Goal: Task Accomplishment & Management: Manage account settings

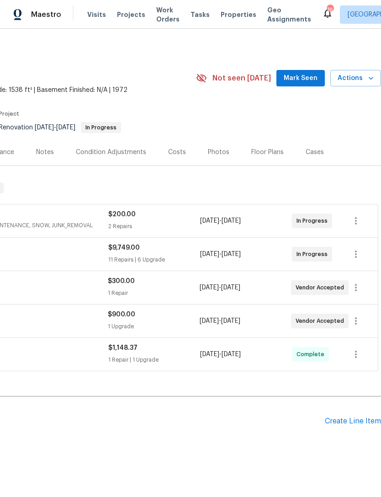
scroll to position [0, 135]
click at [312, 71] on button "Mark Seen" at bounding box center [301, 78] width 48 height 17
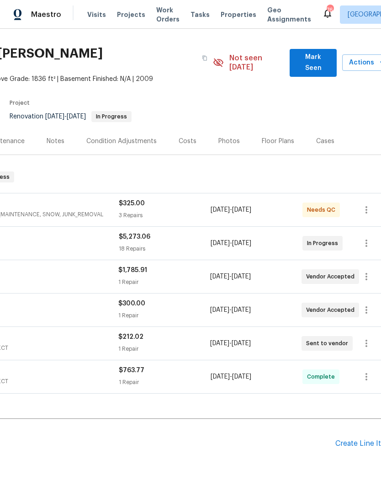
scroll to position [20, 126]
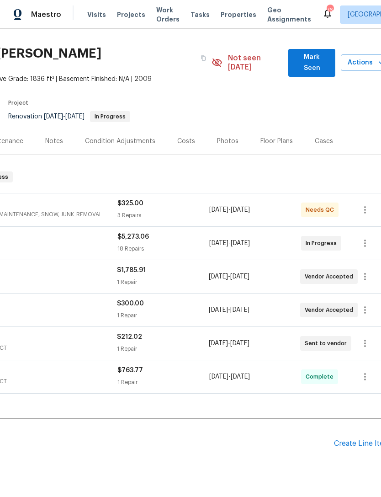
click at [309, 56] on span "Mark Seen" at bounding box center [312, 63] width 32 height 22
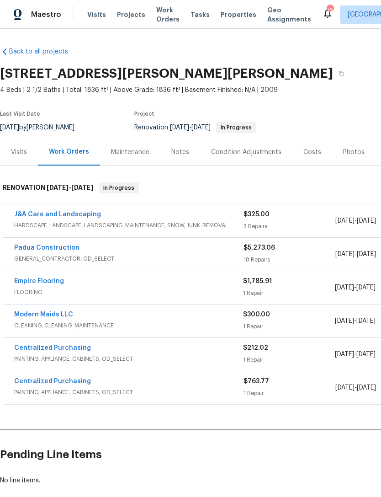
scroll to position [0, 0]
click at [54, 248] on link "Padua Construction" at bounding box center [46, 248] width 65 height 6
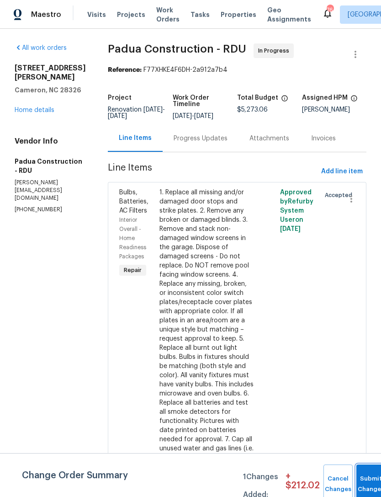
click at [370, 479] on button "Submit Changes" at bounding box center [371, 483] width 29 height 39
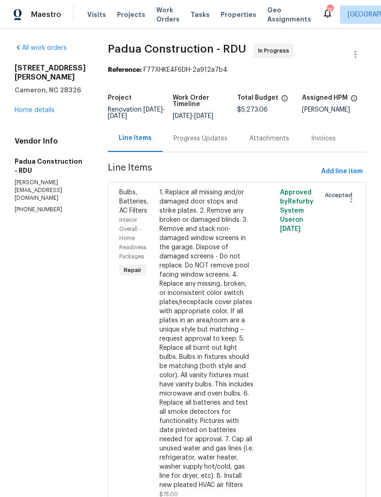
click at [30, 113] on link "Home details" at bounding box center [35, 110] width 40 height 6
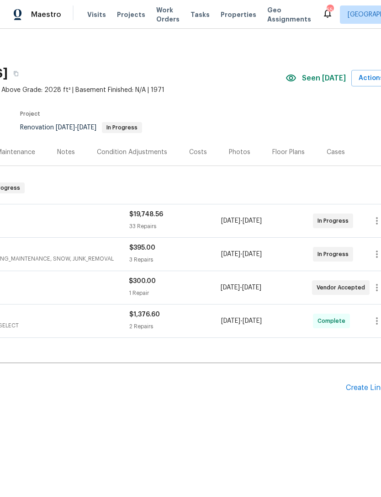
scroll to position [0, 123]
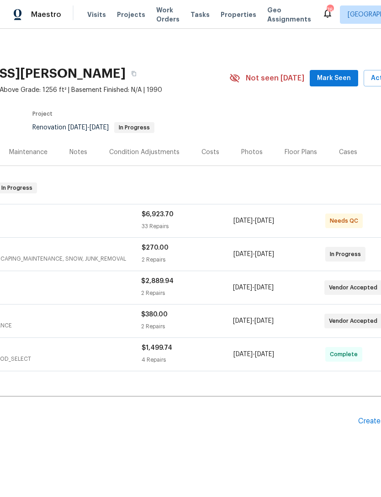
scroll to position [0, 106]
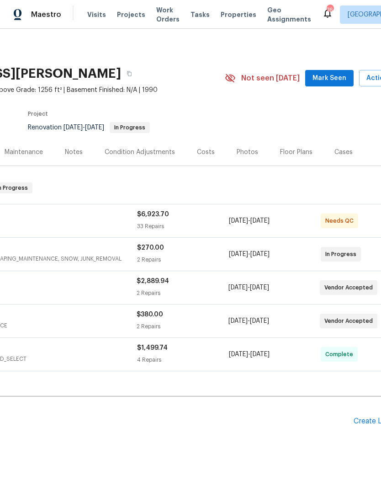
click at [331, 76] on span "Mark Seen" at bounding box center [330, 78] width 34 height 11
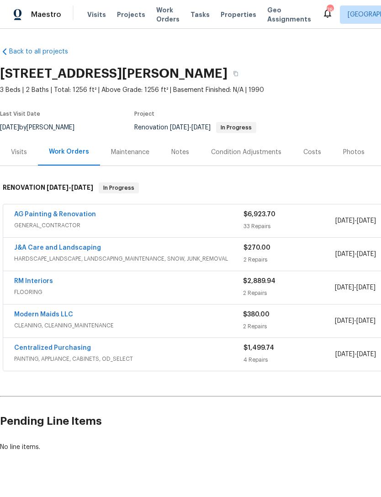
scroll to position [0, 0]
click at [74, 213] on link "AG Painting & Renovation" at bounding box center [55, 214] width 82 height 6
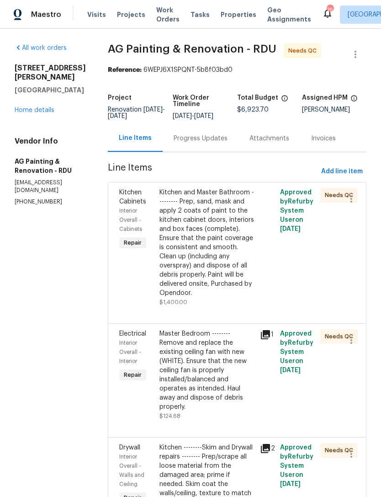
click at [226, 272] on div "Kitchen and Master Bathroom --------- Prep, sand, mask and apply 2 coats of pai…" at bounding box center [207, 243] width 95 height 110
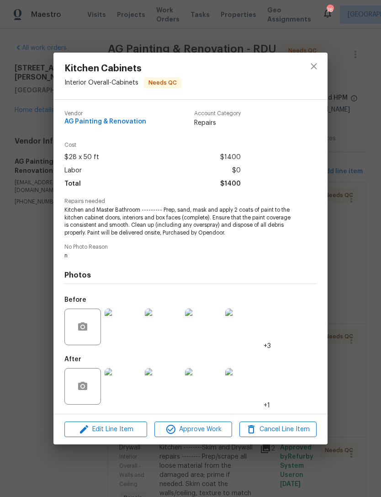
click at [120, 392] on img at bounding box center [123, 386] width 37 height 37
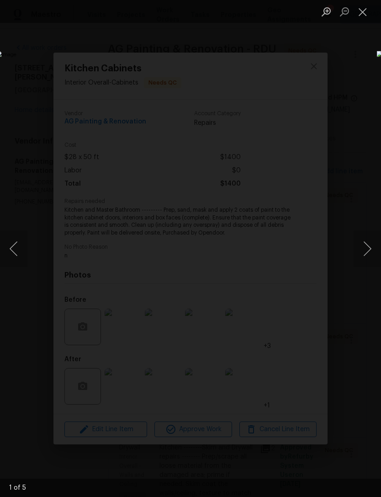
click at [369, 252] on button "Next image" at bounding box center [367, 248] width 27 height 37
click at [366, 245] on button "Next image" at bounding box center [367, 248] width 27 height 37
click at [369, 244] on button "Next image" at bounding box center [367, 248] width 27 height 37
click at [370, 239] on button "Next image" at bounding box center [367, 248] width 27 height 37
click at [372, 241] on button "Next image" at bounding box center [367, 248] width 27 height 37
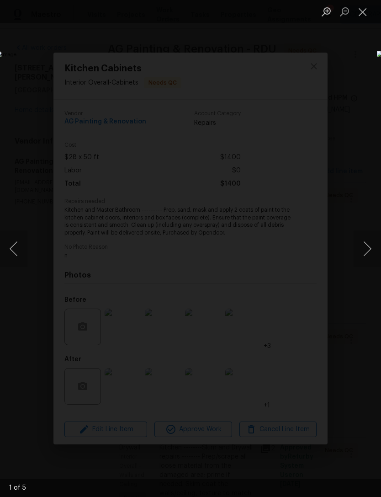
click at [366, 246] on button "Next image" at bounding box center [367, 248] width 27 height 37
click at [369, 243] on button "Next image" at bounding box center [367, 248] width 27 height 37
click at [371, 240] on button "Next image" at bounding box center [367, 248] width 27 height 37
click at [370, 238] on button "Next image" at bounding box center [367, 248] width 27 height 37
click at [371, 240] on button "Next image" at bounding box center [367, 248] width 27 height 37
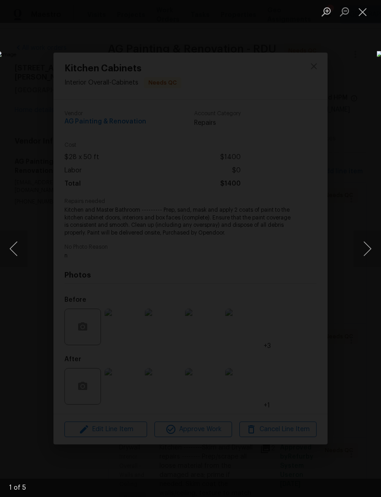
click at [365, 12] on button "Close lightbox" at bounding box center [363, 12] width 18 height 16
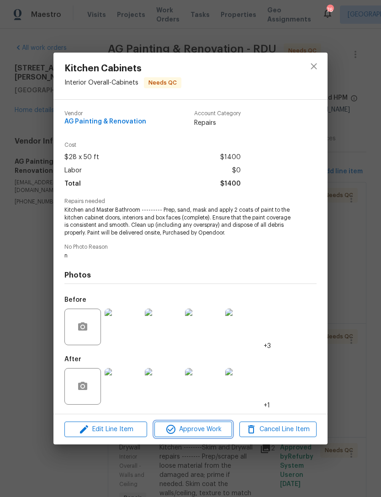
click at [200, 429] on span "Approve Work" at bounding box center [193, 429] width 72 height 11
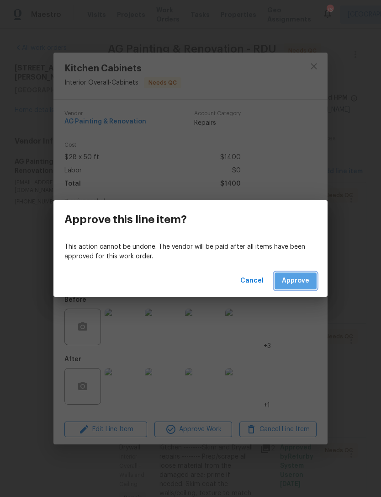
click at [305, 279] on span "Approve" at bounding box center [295, 280] width 27 height 11
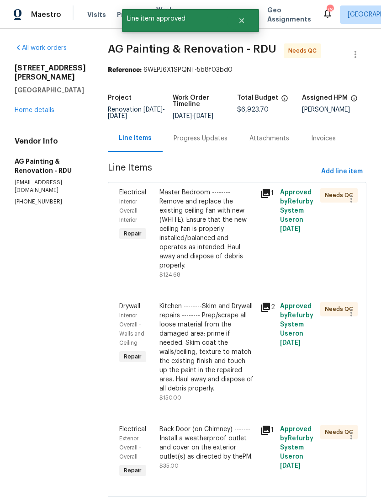
click at [230, 243] on div "Master Bedroom -------- Remove and replace the existing ceiling fan with new (W…" at bounding box center [207, 229] width 95 height 82
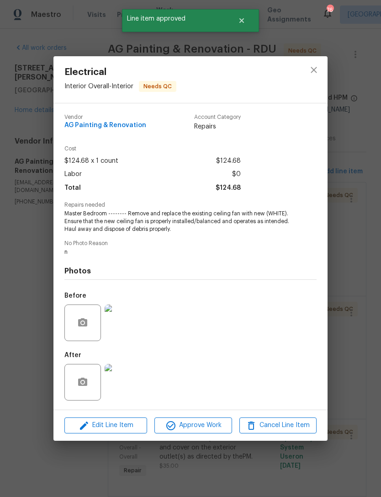
click at [123, 387] on img at bounding box center [123, 382] width 37 height 37
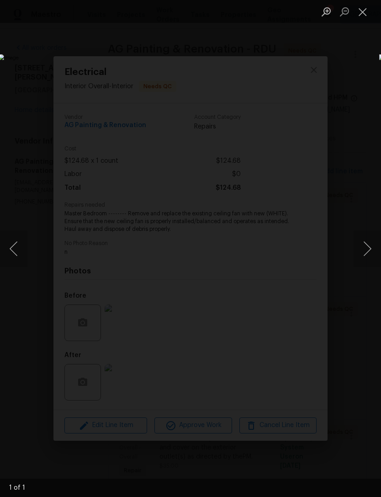
click at [368, 244] on button "Next image" at bounding box center [367, 248] width 27 height 37
click at [365, 247] on button "Next image" at bounding box center [367, 248] width 27 height 37
click at [365, 246] on button "Next image" at bounding box center [367, 248] width 27 height 37
click at [369, 16] on button "Close lightbox" at bounding box center [363, 12] width 18 height 16
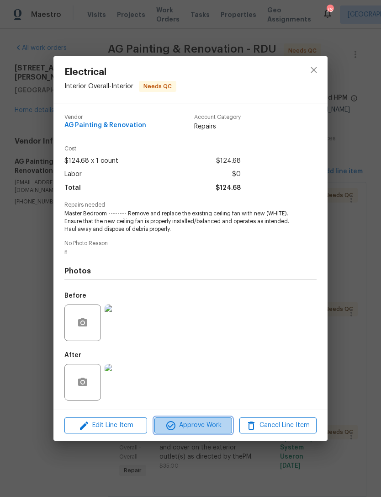
click at [212, 431] on span "Approve Work" at bounding box center [193, 425] width 72 height 11
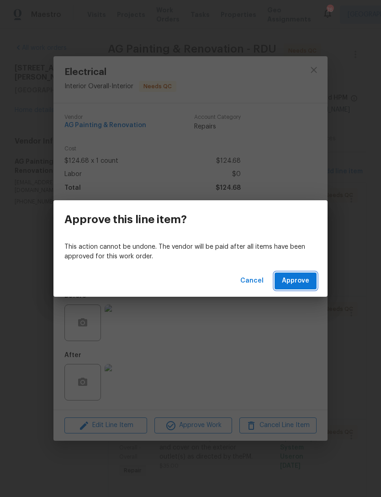
click at [298, 280] on span "Approve" at bounding box center [295, 280] width 27 height 11
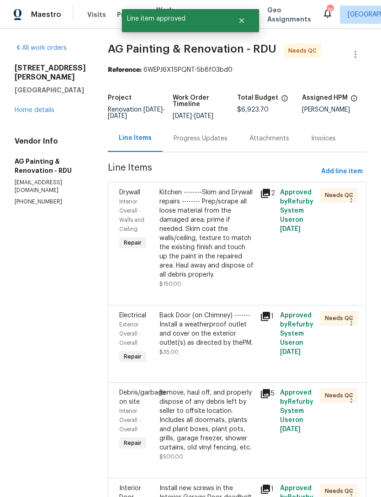
click at [228, 261] on div "Kitchen --------Skim and Drywall repairs -------- Prep/scrape all loose materia…" at bounding box center [207, 233] width 95 height 91
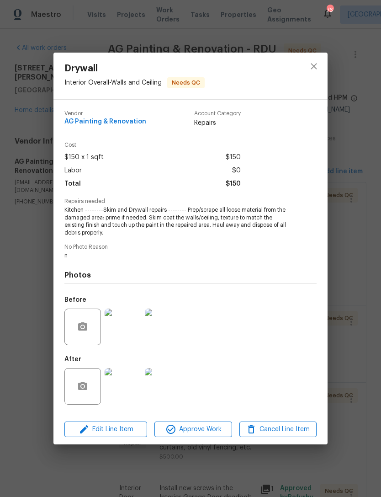
click at [127, 390] on img at bounding box center [123, 386] width 37 height 37
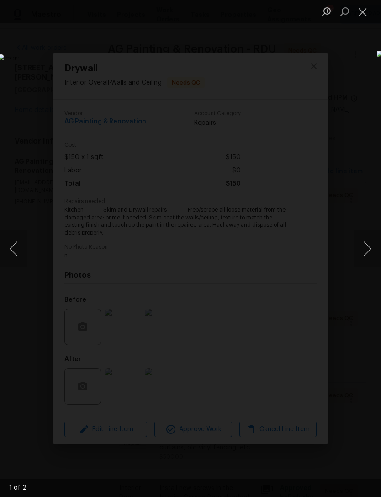
click at [366, 249] on button "Next image" at bounding box center [367, 248] width 27 height 37
click at [372, 248] on button "Next image" at bounding box center [367, 248] width 27 height 37
click at [362, 17] on button "Close lightbox" at bounding box center [363, 12] width 18 height 16
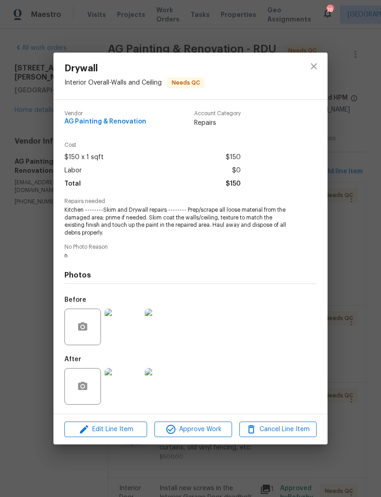
click at [170, 391] on img at bounding box center [163, 386] width 37 height 37
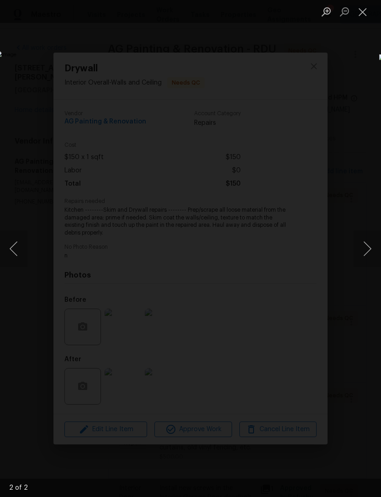
click at [362, 10] on button "Close lightbox" at bounding box center [363, 12] width 18 height 16
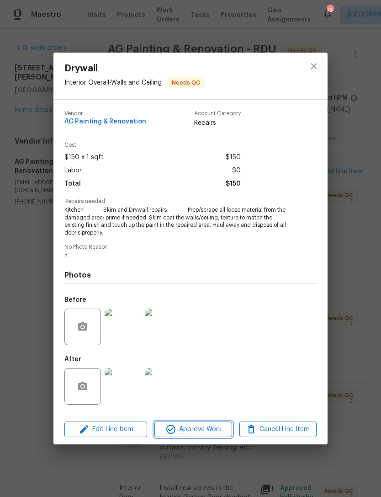
click at [197, 433] on span "Approve Work" at bounding box center [193, 429] width 72 height 11
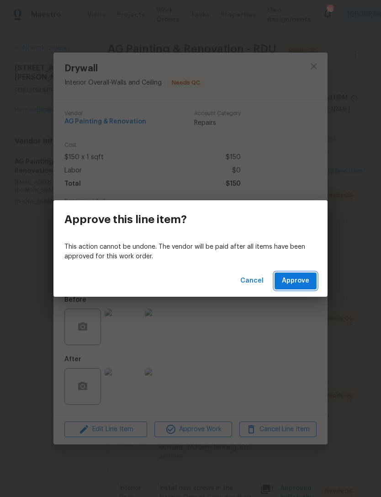
click at [303, 278] on span "Approve" at bounding box center [295, 280] width 27 height 11
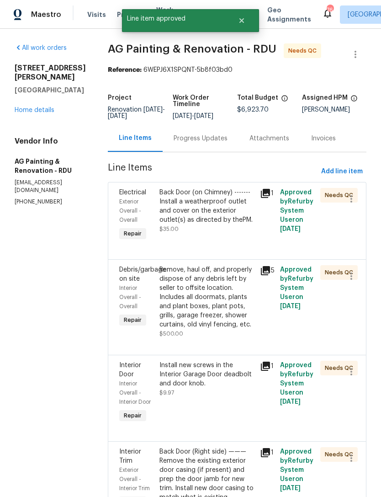
click at [226, 224] on div "Back Door (on Chimney) ------- Install a weatherproof outlet and cover on the e…" at bounding box center [207, 206] width 95 height 37
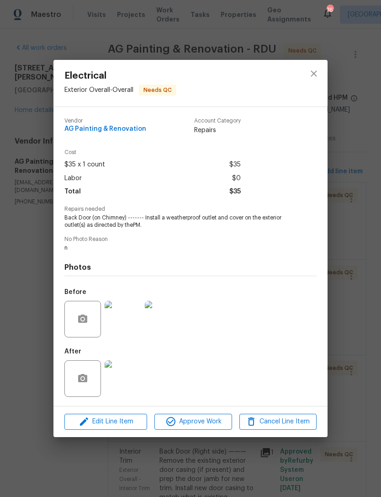
click at [129, 383] on img at bounding box center [123, 378] width 37 height 37
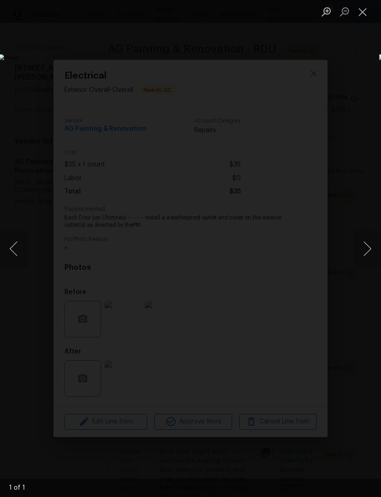
click at [369, 13] on button "Close lightbox" at bounding box center [363, 12] width 18 height 16
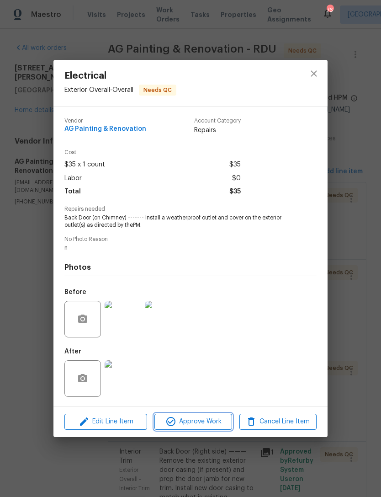
click at [213, 423] on span "Approve Work" at bounding box center [193, 421] width 72 height 11
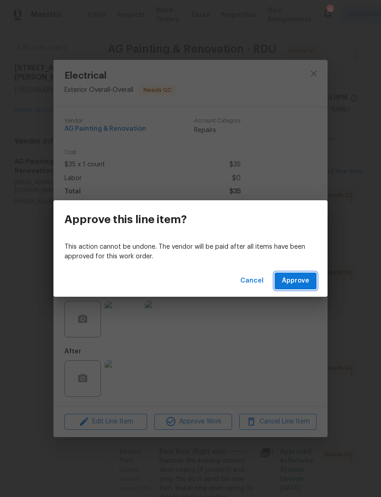
click at [303, 282] on span "Approve" at bounding box center [295, 280] width 27 height 11
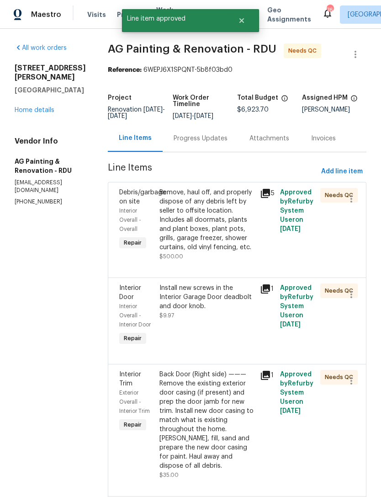
click at [219, 245] on div "Remove, haul off, and properly dispose of any debris left by seller to offsite …" at bounding box center [207, 220] width 95 height 64
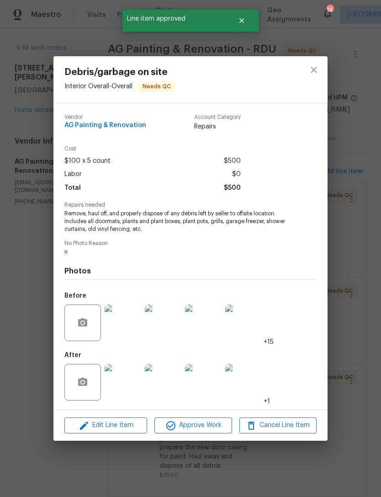
click at [121, 382] on img at bounding box center [123, 382] width 37 height 37
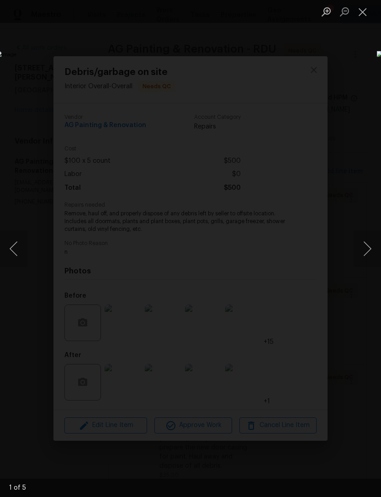
click at [375, 246] on button "Next image" at bounding box center [367, 248] width 27 height 37
click at [375, 244] on button "Next image" at bounding box center [367, 248] width 27 height 37
click at [374, 242] on button "Next image" at bounding box center [367, 248] width 27 height 37
click at [372, 240] on button "Next image" at bounding box center [367, 248] width 27 height 37
click at [371, 238] on button "Next image" at bounding box center [367, 248] width 27 height 37
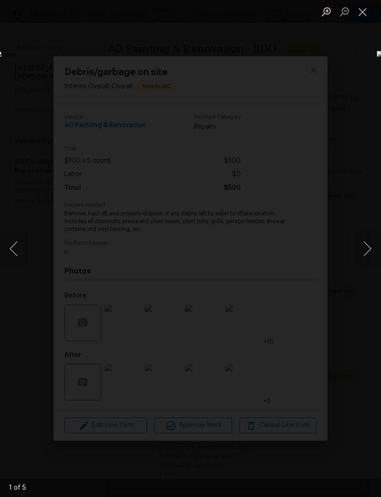
click at [372, 238] on button "Next image" at bounding box center [367, 248] width 27 height 37
click at [365, 14] on button "Close lightbox" at bounding box center [363, 12] width 18 height 16
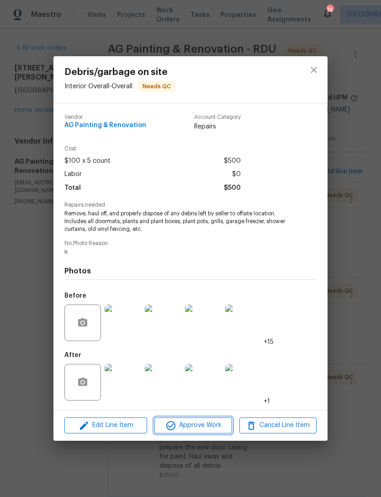
click at [201, 422] on span "Approve Work" at bounding box center [193, 425] width 72 height 11
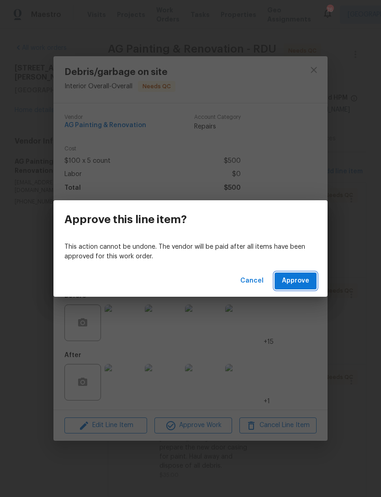
click at [293, 278] on span "Approve" at bounding box center [295, 280] width 27 height 11
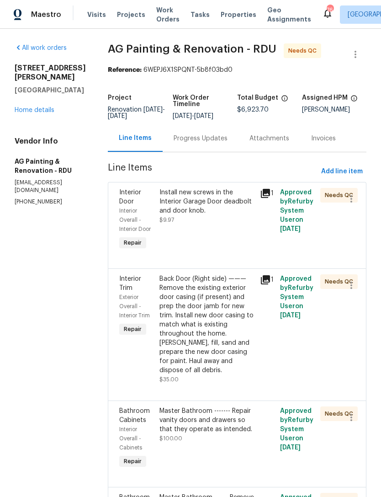
click at [234, 207] on div "Install new screws in the Interior Garage Door deadbolt and door knob." at bounding box center [207, 201] width 95 height 27
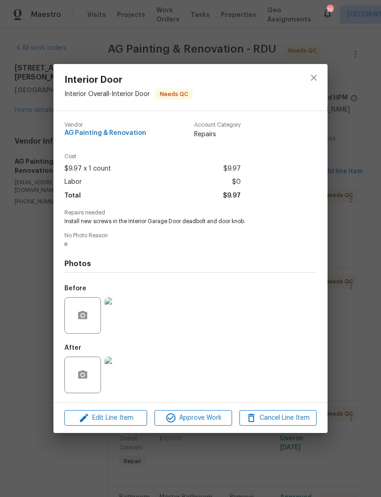
click at [123, 383] on img at bounding box center [123, 375] width 37 height 37
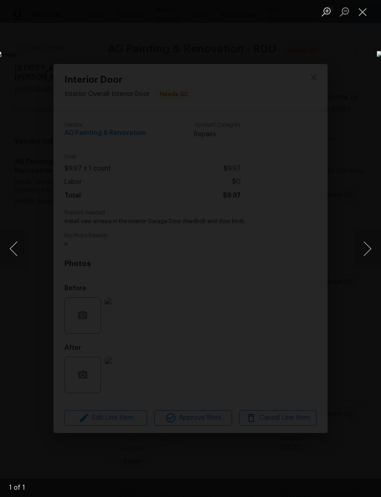
click at [368, 13] on button "Close lightbox" at bounding box center [363, 12] width 18 height 16
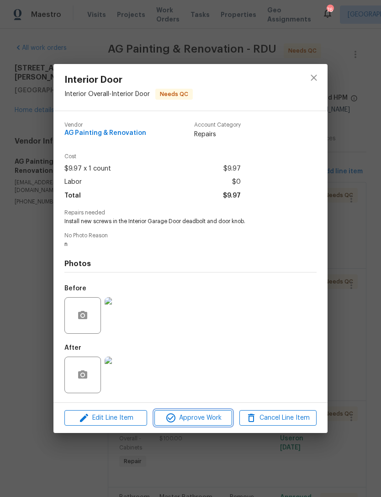
click at [204, 414] on span "Approve Work" at bounding box center [193, 417] width 72 height 11
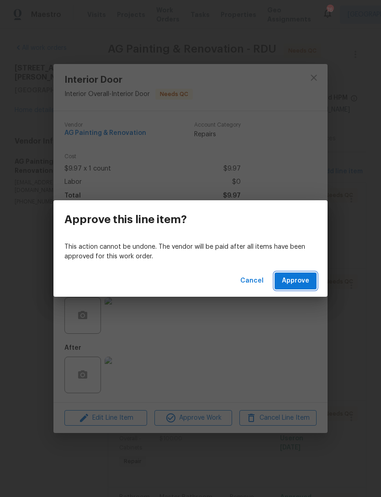
click at [300, 278] on span "Approve" at bounding box center [295, 280] width 27 height 11
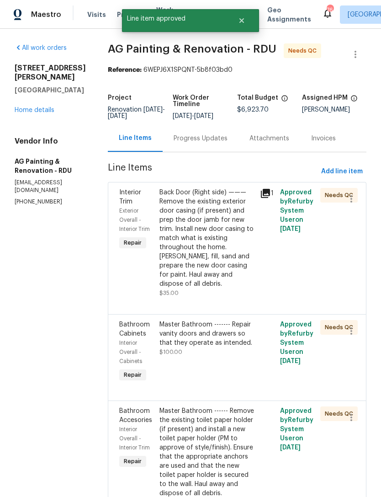
click at [234, 236] on div "Back Door (Right side) ——— Remove the existing exterior door casing (if present…" at bounding box center [207, 238] width 95 height 101
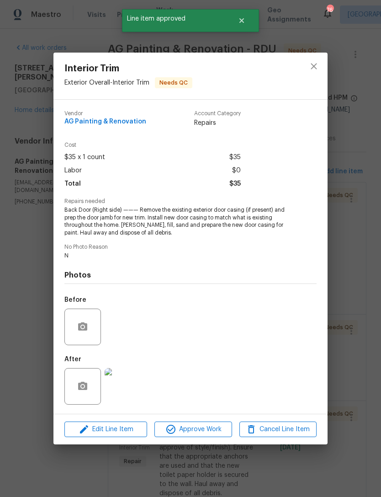
click at [123, 392] on img at bounding box center [123, 386] width 37 height 37
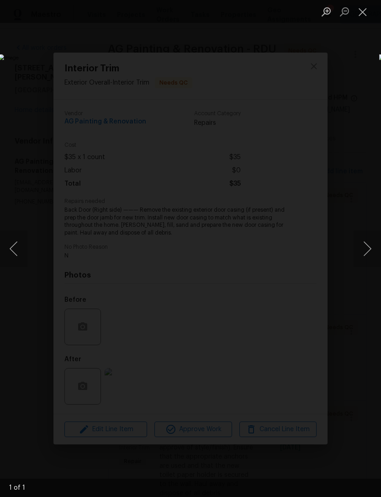
click at [363, 13] on button "Close lightbox" at bounding box center [363, 12] width 18 height 16
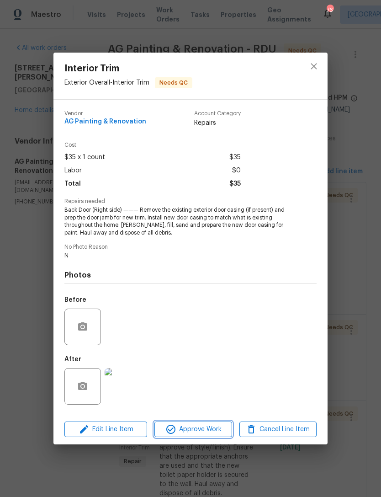
click at [186, 425] on span "Approve Work" at bounding box center [193, 429] width 72 height 11
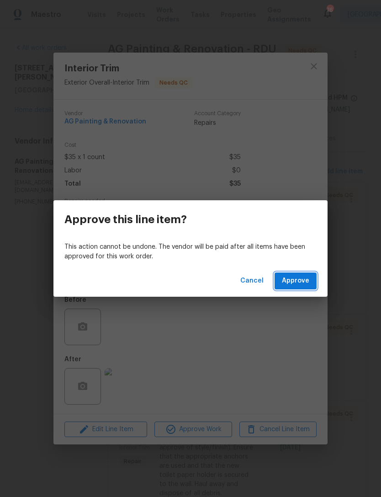
click at [299, 277] on span "Approve" at bounding box center [295, 280] width 27 height 11
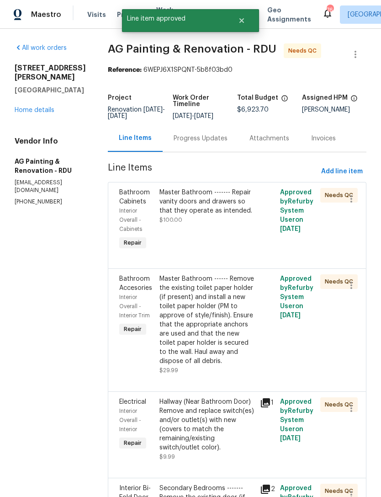
click at [221, 215] on div "Master Bathroom ------- Repair vanity doors and drawers so that they operate as…" at bounding box center [207, 201] width 95 height 27
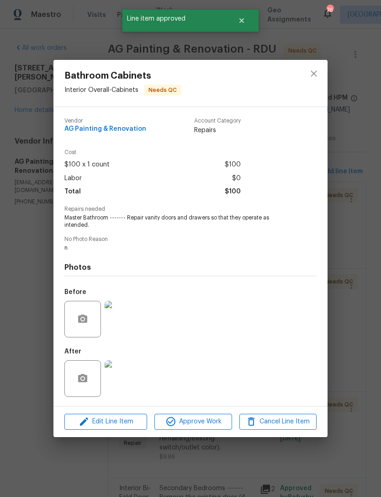
click at [128, 377] on img at bounding box center [123, 378] width 37 height 37
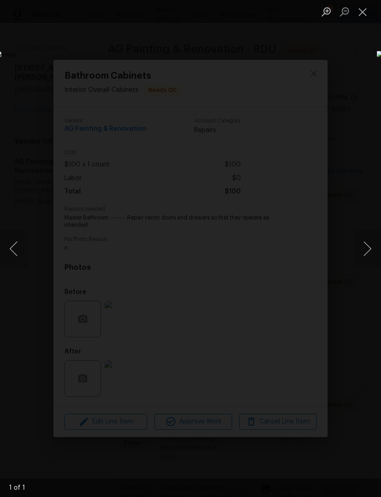
click at [364, 11] on button "Close lightbox" at bounding box center [363, 12] width 18 height 16
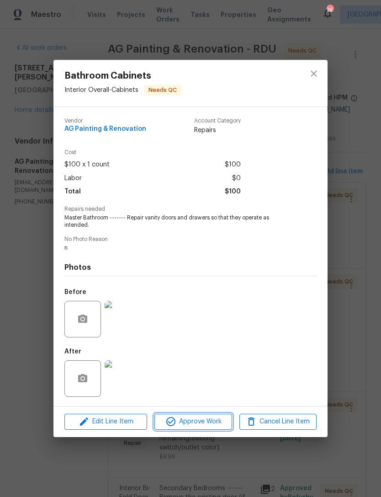
click at [209, 420] on span "Approve Work" at bounding box center [193, 421] width 72 height 11
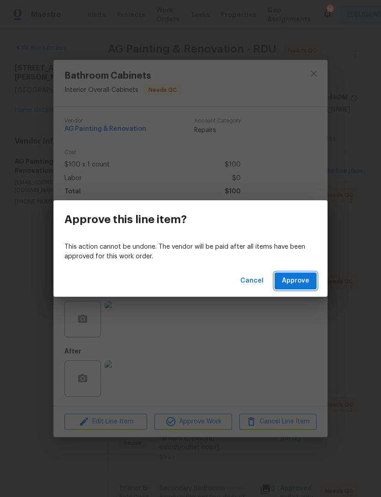
click at [293, 286] on span "Approve" at bounding box center [295, 280] width 27 height 11
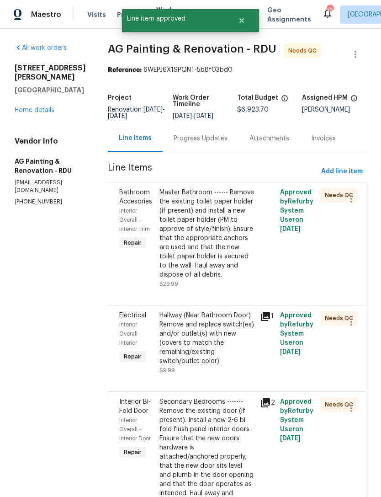
click at [226, 251] on div "Master Bathroom ------ Remove the existing toilet paper holder (if present) and…" at bounding box center [207, 233] width 95 height 91
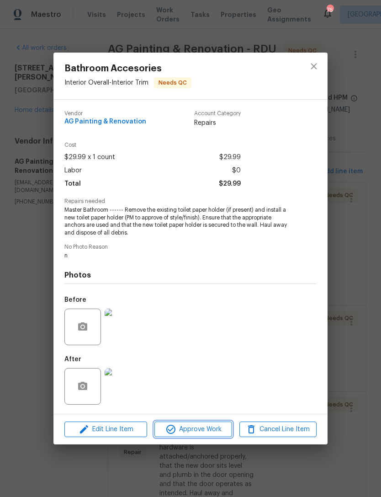
click at [178, 432] on span "Approve Work" at bounding box center [193, 429] width 72 height 11
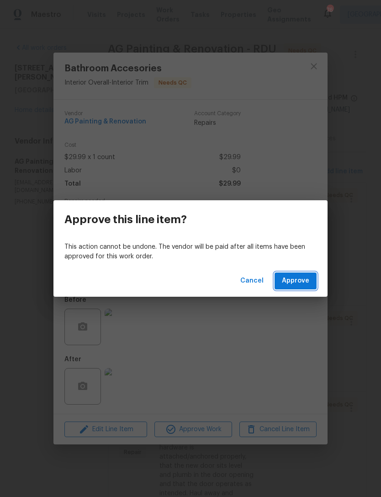
click at [296, 279] on span "Approve" at bounding box center [295, 280] width 27 height 11
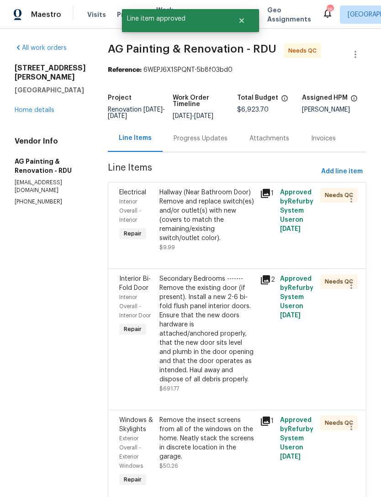
click at [226, 227] on div "Hallway (Near Bathroom Door) Remove and replace switch(es) and/or outlet(s) wit…" at bounding box center [207, 215] width 95 height 55
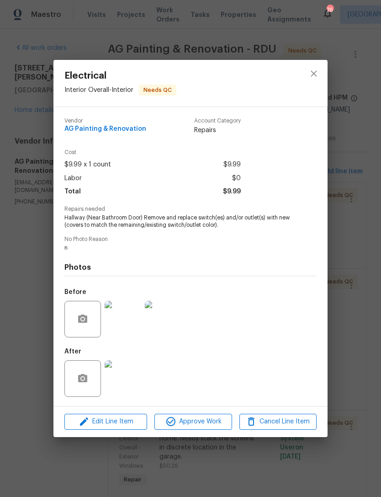
click at [125, 377] on img at bounding box center [123, 378] width 37 height 37
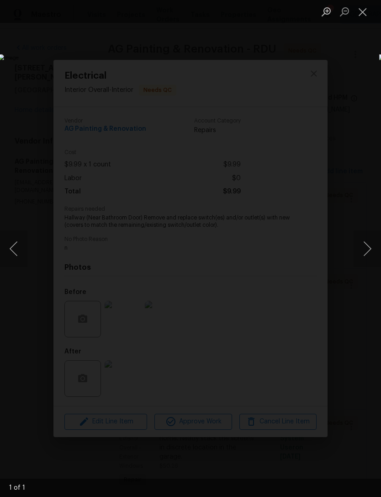
click at [365, 9] on button "Close lightbox" at bounding box center [363, 12] width 18 height 16
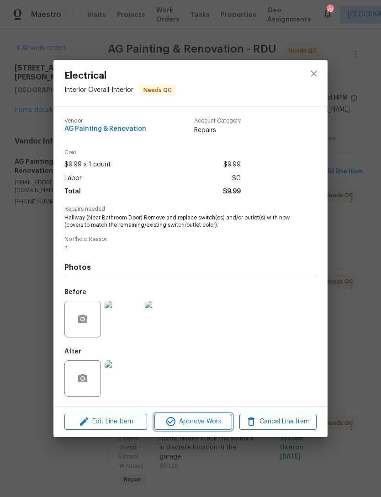
click at [192, 417] on span "Approve Work" at bounding box center [193, 421] width 72 height 11
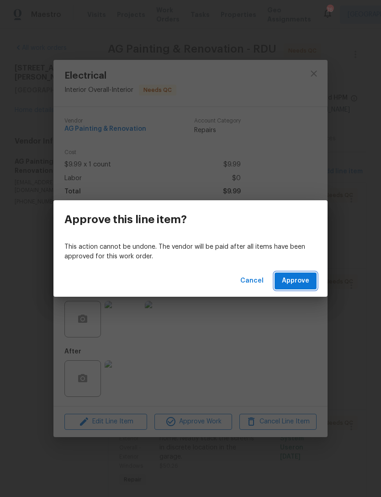
click at [296, 278] on span "Approve" at bounding box center [295, 280] width 27 height 11
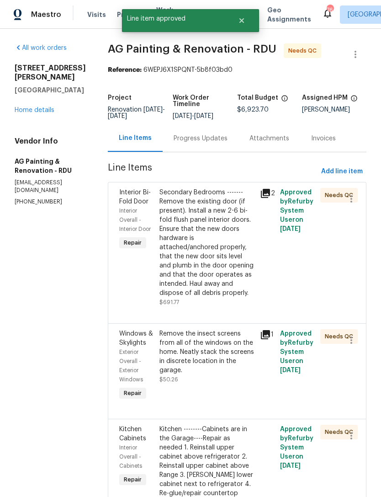
click at [229, 249] on div "Secondary Bedrooms ------- Remove the existing door (if present). Install a new…" at bounding box center [207, 243] width 95 height 110
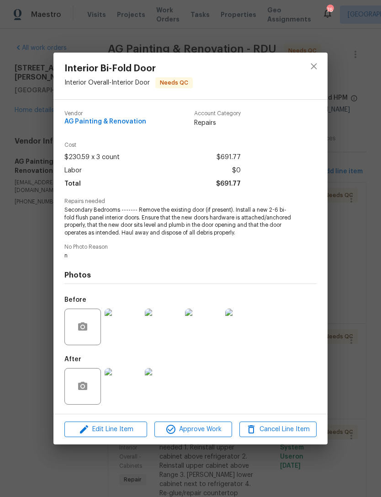
click at [131, 389] on img at bounding box center [123, 386] width 37 height 37
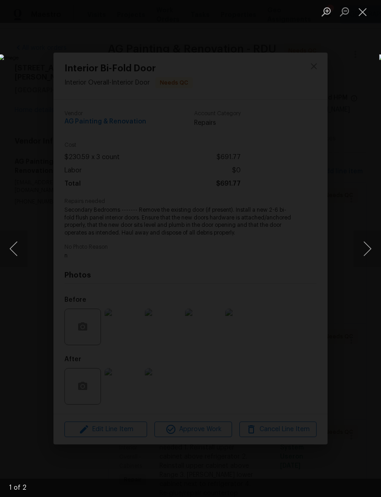
click at [370, 235] on button "Next image" at bounding box center [367, 248] width 27 height 37
click at [368, 14] on button "Close lightbox" at bounding box center [363, 12] width 18 height 16
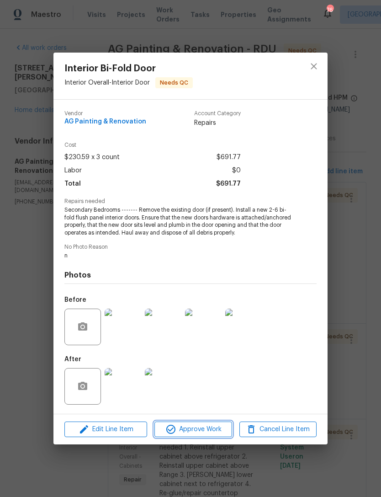
click at [200, 431] on span "Approve Work" at bounding box center [193, 429] width 72 height 11
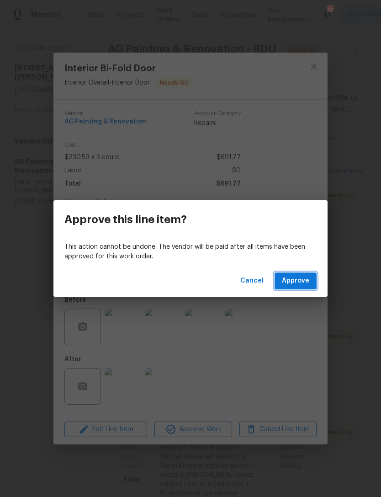
click at [311, 277] on button "Approve" at bounding box center [296, 280] width 42 height 17
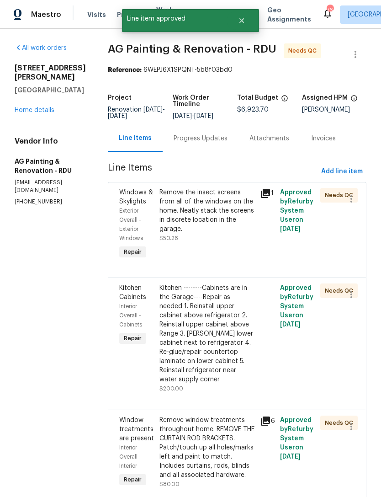
click at [223, 225] on div "Remove the insect screens from all of the windows on the home. Neatly stack the…" at bounding box center [207, 211] width 95 height 46
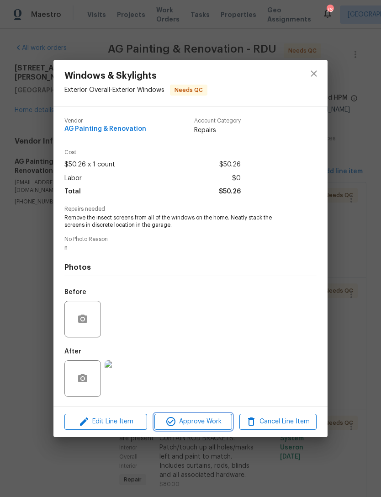
click at [196, 420] on span "Approve Work" at bounding box center [193, 421] width 72 height 11
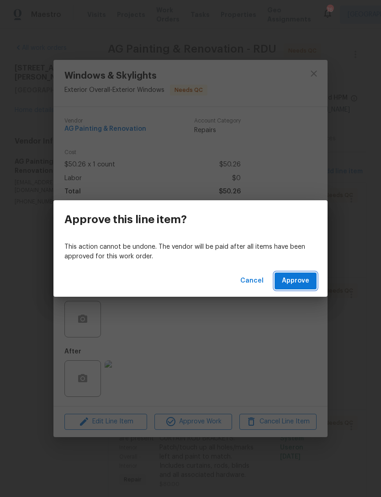
click at [290, 278] on span "Approve" at bounding box center [295, 280] width 27 height 11
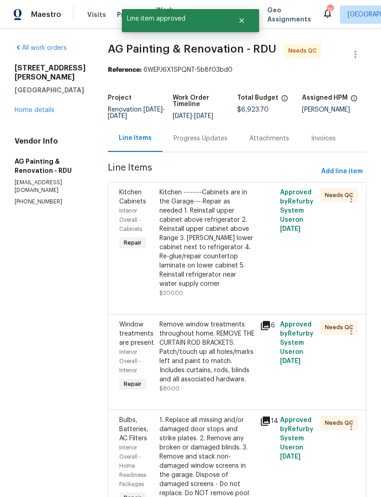
click at [236, 274] on div "Kitchen --------Cabinets are in the Garage----Repair as needed 1. Reinstall upp…" at bounding box center [207, 238] width 95 height 101
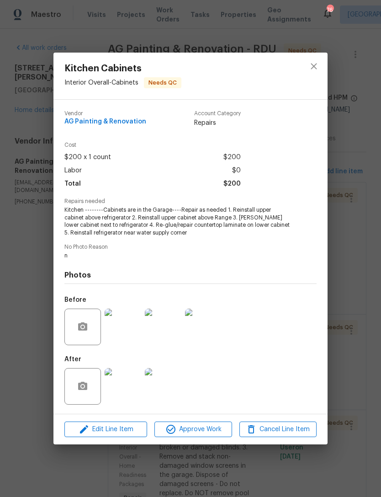
click at [133, 397] on img at bounding box center [123, 386] width 37 height 37
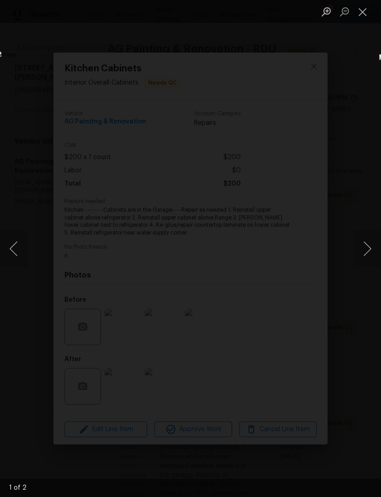
click at [372, 236] on button "Next image" at bounding box center [367, 248] width 27 height 37
click at [364, 9] on button "Close lightbox" at bounding box center [363, 12] width 18 height 16
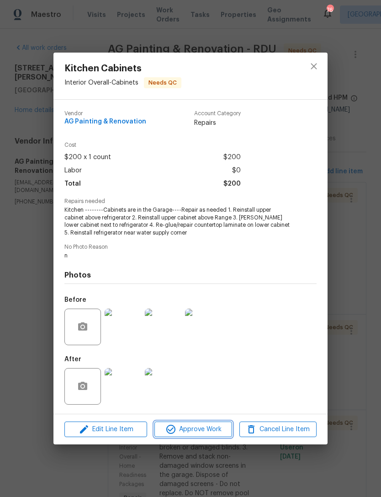
click at [203, 430] on span "Approve Work" at bounding box center [193, 429] width 72 height 11
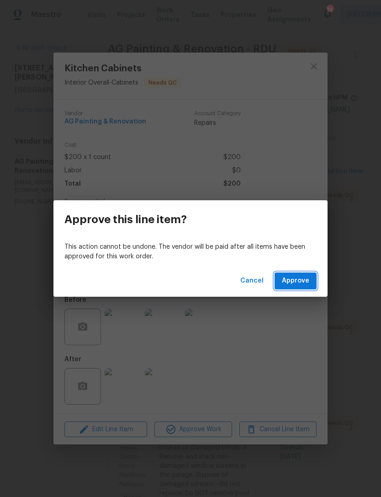
click at [305, 279] on span "Approve" at bounding box center [295, 280] width 27 height 11
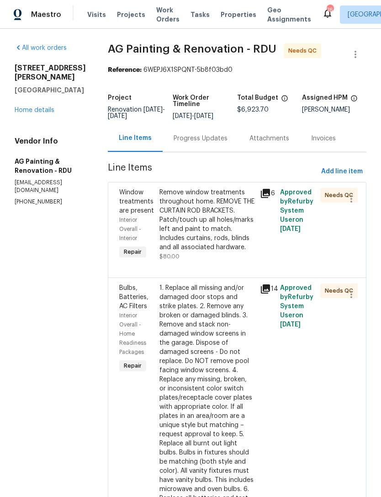
click at [218, 231] on div "Remove window treatments throughout home. REMOVE THE CURTAIN ROD BRACKETS. Patc…" at bounding box center [207, 220] width 95 height 64
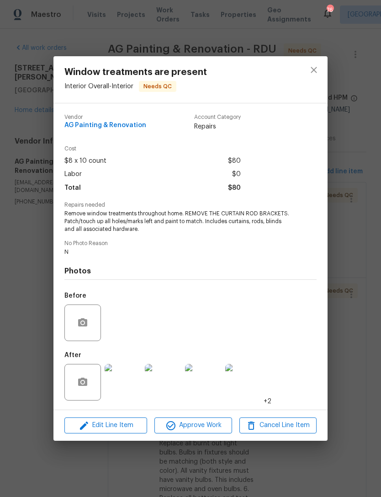
click at [122, 382] on img at bounding box center [123, 382] width 37 height 37
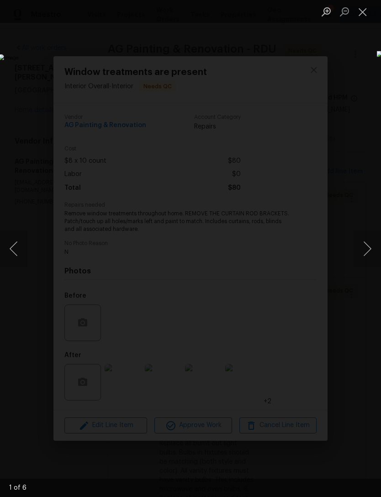
click at [296, 226] on img "Lightbox" at bounding box center [147, 248] width 298 height 389
click at [362, 239] on button "Next image" at bounding box center [367, 248] width 27 height 37
click at [372, 246] on button "Next image" at bounding box center [367, 248] width 27 height 37
click at [373, 249] on button "Next image" at bounding box center [367, 248] width 27 height 37
click at [369, 246] on button "Next image" at bounding box center [367, 248] width 27 height 37
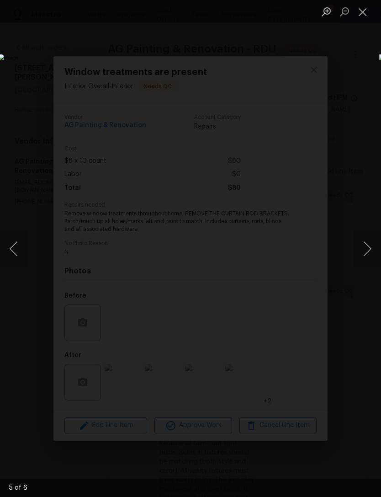
click at [363, 12] on button "Close lightbox" at bounding box center [363, 12] width 18 height 16
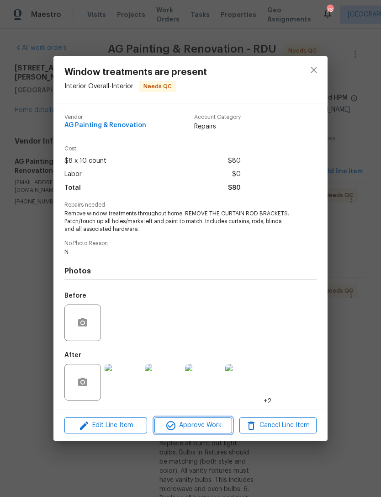
click at [216, 423] on span "Approve Work" at bounding box center [193, 425] width 72 height 11
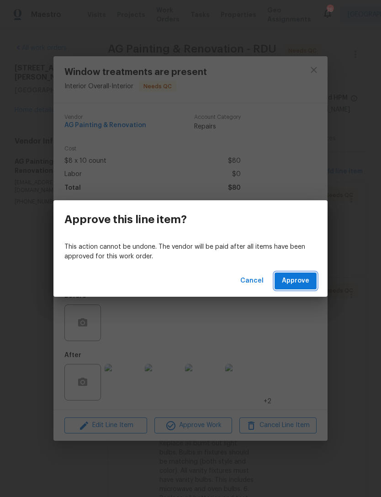
click at [310, 284] on button "Approve" at bounding box center [296, 280] width 42 height 17
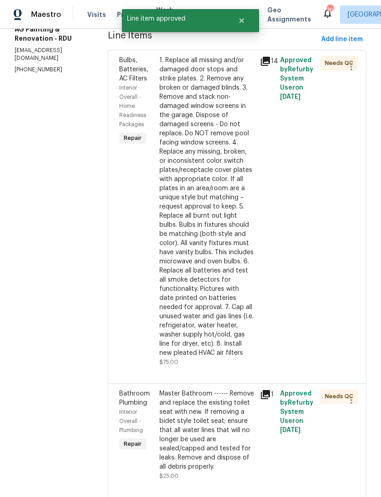
scroll to position [129, 0]
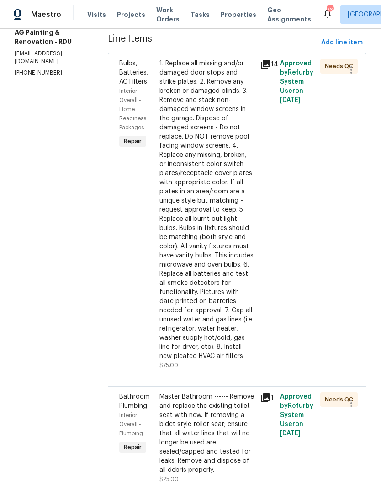
click at [227, 207] on div "1. Replace all missing and/or damaged door stops and strike plates. 2. Remove a…" at bounding box center [207, 210] width 95 height 302
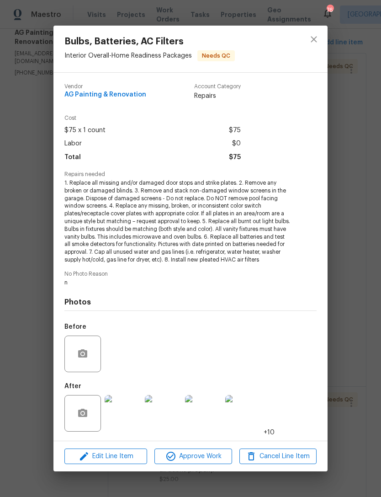
click at [123, 411] on img at bounding box center [123, 413] width 37 height 37
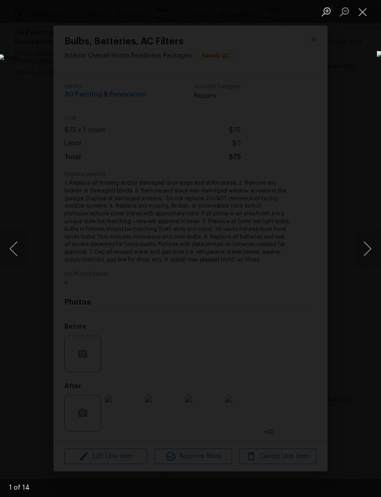
click at [362, 235] on button "Next image" at bounding box center [367, 248] width 27 height 37
click at [371, 243] on button "Next image" at bounding box center [367, 248] width 27 height 37
click at [369, 244] on button "Next image" at bounding box center [367, 248] width 27 height 37
click at [367, 246] on button "Next image" at bounding box center [367, 248] width 27 height 37
click at [369, 13] on button "Close lightbox" at bounding box center [363, 12] width 18 height 16
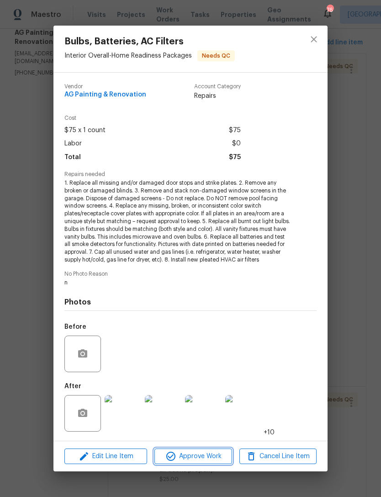
click at [209, 460] on span "Approve Work" at bounding box center [193, 456] width 72 height 11
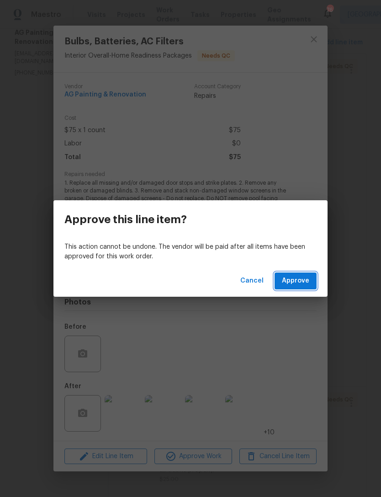
click at [297, 280] on span "Approve" at bounding box center [295, 280] width 27 height 11
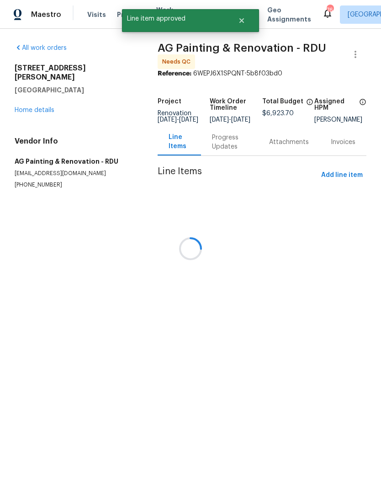
scroll to position [0, 0]
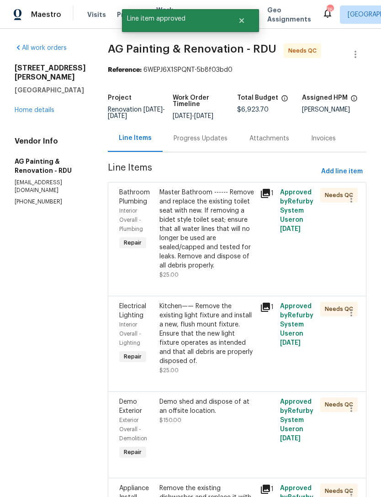
click at [209, 243] on div "Master Bathroom ------ Remove and replace the existing toilet seat with new. If…" at bounding box center [207, 229] width 95 height 82
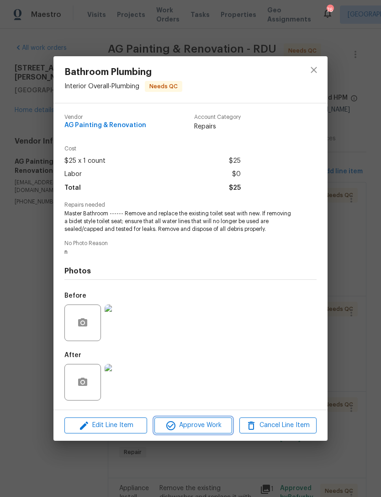
click at [197, 424] on span "Approve Work" at bounding box center [193, 425] width 72 height 11
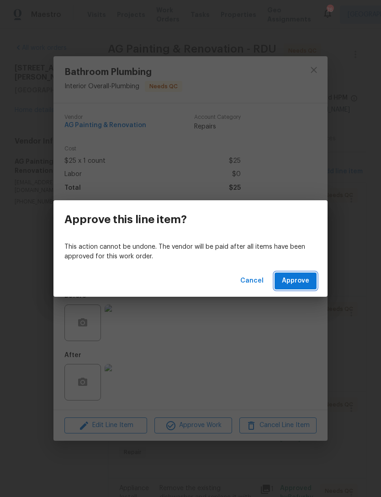
click at [302, 274] on button "Approve" at bounding box center [296, 280] width 42 height 17
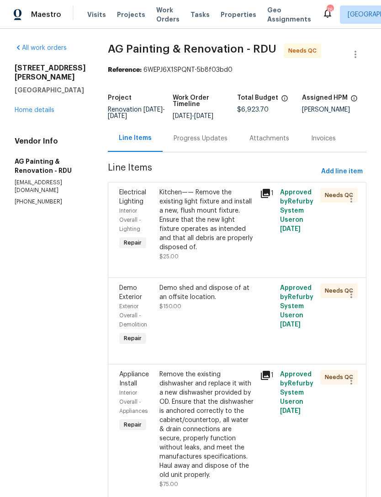
click at [220, 232] on div "Kitchen—— Remove the existing light fixture and install a new, flush mount fixt…" at bounding box center [207, 220] width 95 height 64
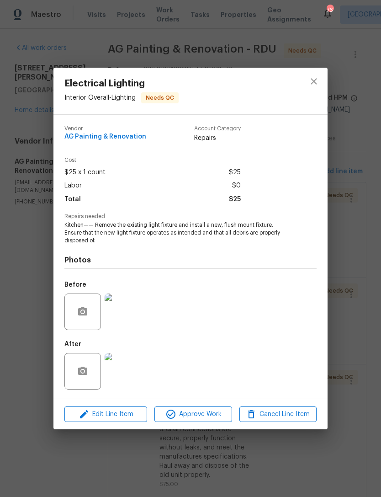
click at [128, 369] on img at bounding box center [123, 371] width 37 height 37
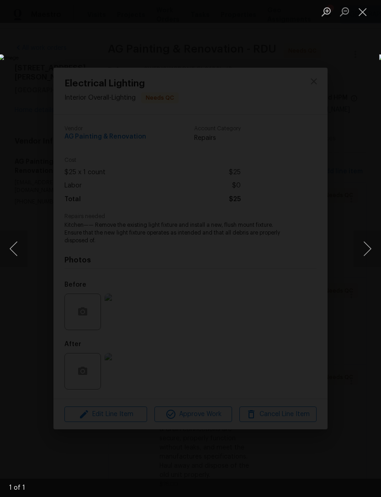
click at [360, 17] on button "Close lightbox" at bounding box center [363, 12] width 18 height 16
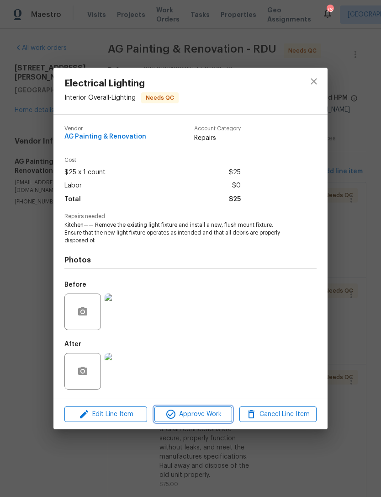
click at [200, 415] on span "Approve Work" at bounding box center [193, 414] width 72 height 11
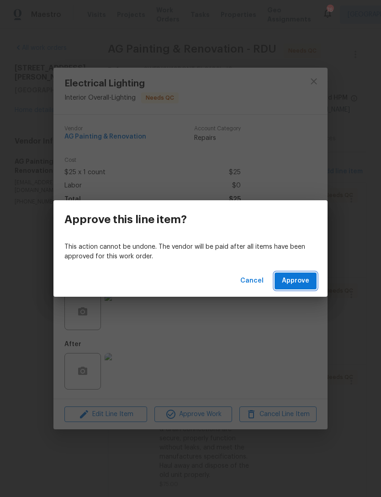
click at [294, 282] on span "Approve" at bounding box center [295, 280] width 27 height 11
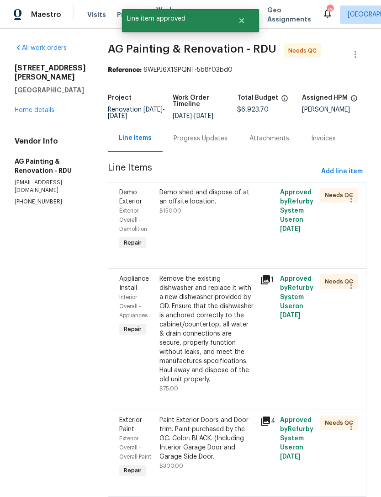
click at [220, 215] on div "Demo shed and dispose of at an offsite location. $150.00" at bounding box center [207, 201] width 95 height 27
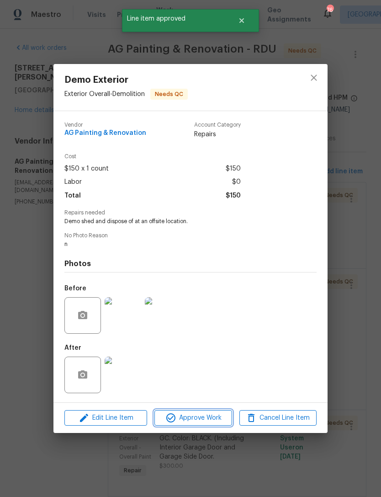
click at [193, 421] on span "Approve Work" at bounding box center [193, 417] width 72 height 11
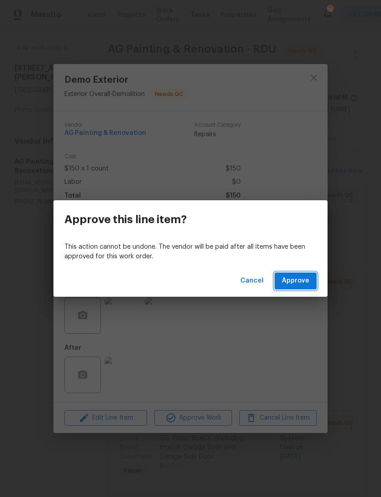
click at [303, 279] on span "Approve" at bounding box center [295, 280] width 27 height 11
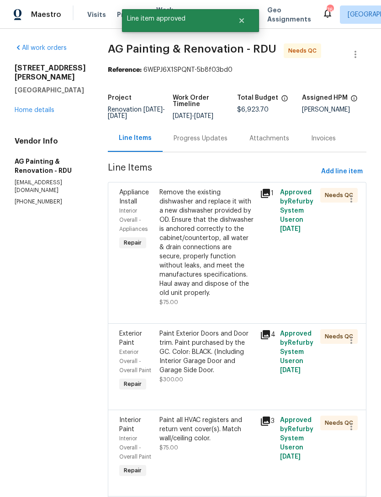
click at [221, 251] on div "Remove the existing dishwasher and replace it with a new dishwasher provided by…" at bounding box center [207, 243] width 95 height 110
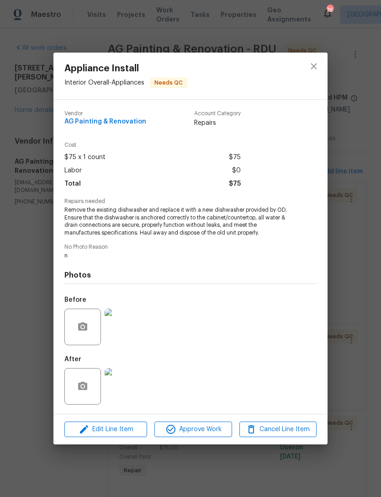
click at [132, 386] on img at bounding box center [123, 386] width 37 height 37
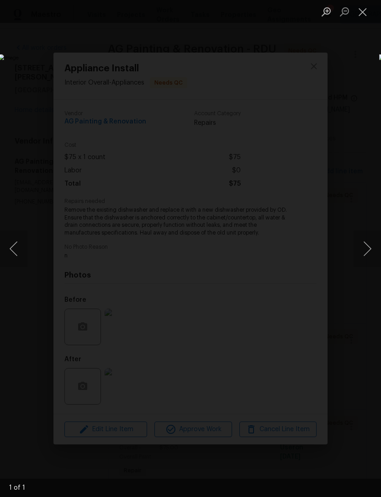
click at [366, 11] on button "Close lightbox" at bounding box center [363, 12] width 18 height 16
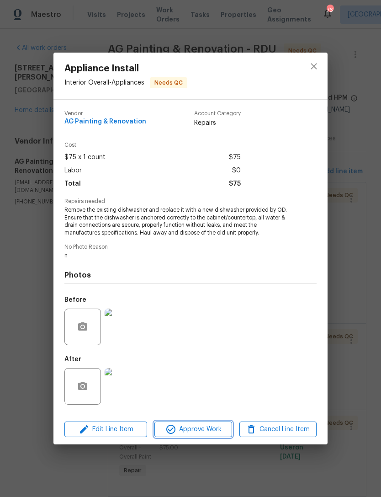
click at [207, 423] on button "Approve Work" at bounding box center [192, 429] width 77 height 16
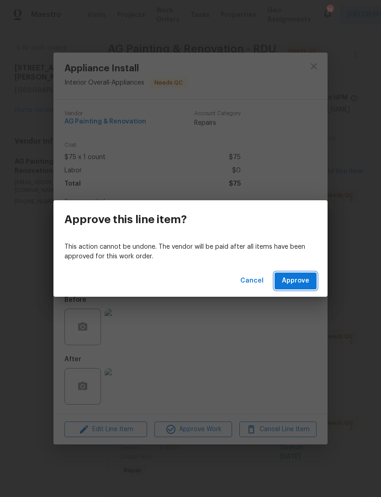
click at [298, 279] on span "Approve" at bounding box center [295, 280] width 27 height 11
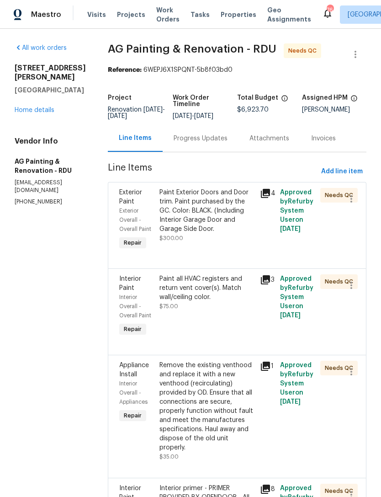
click at [223, 224] on div "Paint Exterior Doors and Door trim. Paint purchased by the GC. Color: BLACK. (I…" at bounding box center [207, 211] width 95 height 46
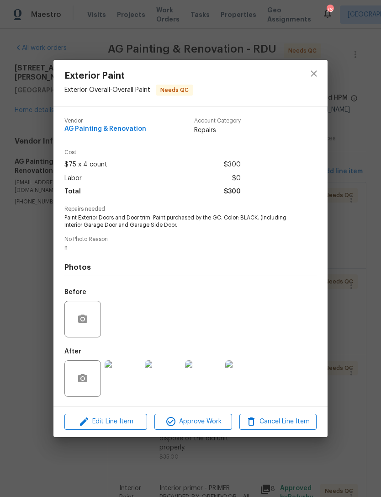
click at [122, 379] on img at bounding box center [123, 378] width 37 height 37
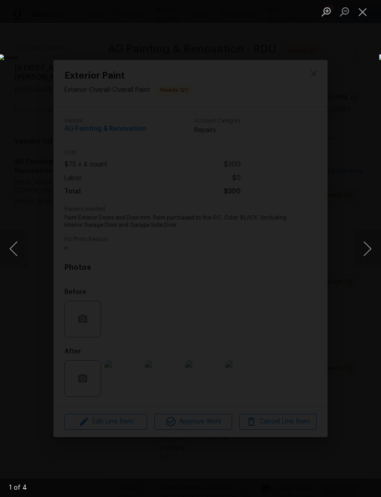
click at [371, 250] on button "Next image" at bounding box center [367, 248] width 27 height 37
click at [373, 249] on button "Next image" at bounding box center [367, 248] width 27 height 37
click at [371, 249] on button "Next image" at bounding box center [367, 248] width 27 height 37
click at [21, 249] on button "Previous image" at bounding box center [13, 248] width 27 height 37
click at [16, 241] on button "Previous image" at bounding box center [13, 248] width 27 height 37
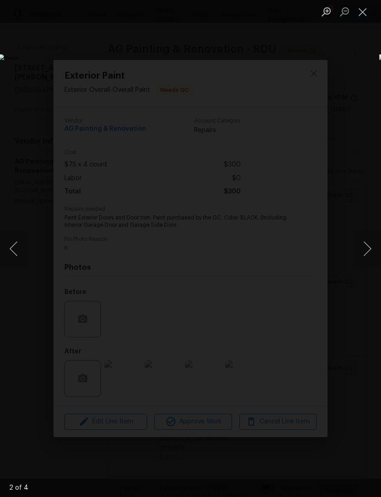
click at [22, 247] on button "Previous image" at bounding box center [13, 248] width 27 height 37
click at [23, 245] on button "Previous image" at bounding box center [13, 248] width 27 height 37
click at [367, 12] on button "Close lightbox" at bounding box center [363, 12] width 18 height 16
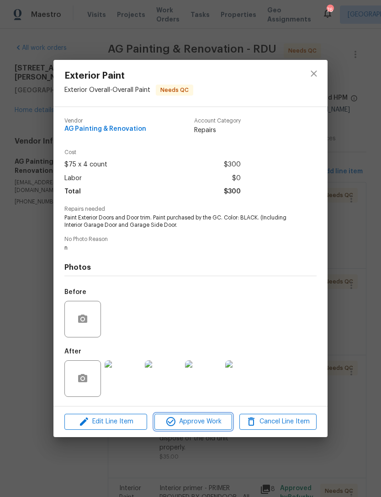
click at [188, 422] on span "Approve Work" at bounding box center [193, 421] width 72 height 11
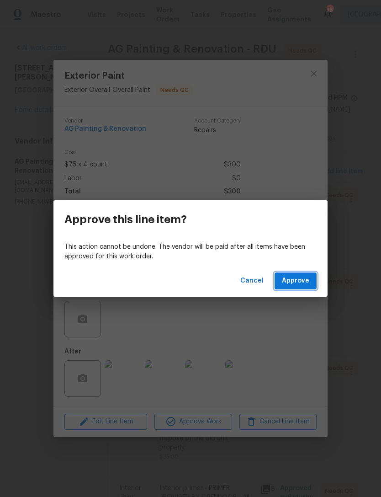
click at [299, 284] on span "Approve" at bounding box center [295, 280] width 27 height 11
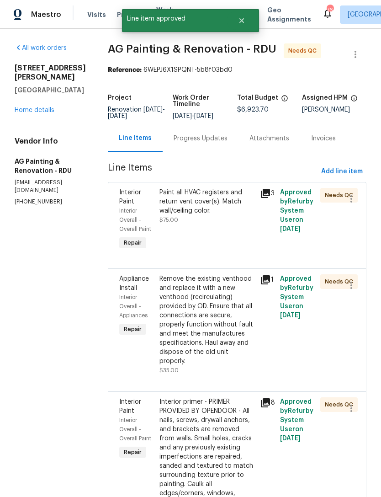
click at [225, 207] on div "Paint all HVAC registers and return vent cover(s). Match wall/ceiling color." at bounding box center [207, 201] width 95 height 27
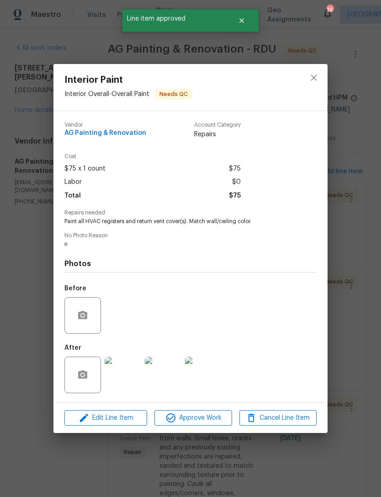
click at [127, 379] on img at bounding box center [123, 375] width 37 height 37
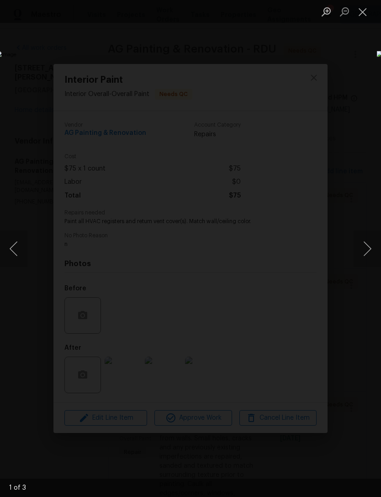
click at [368, 245] on button "Next image" at bounding box center [367, 248] width 27 height 37
click at [376, 245] on button "Next image" at bounding box center [367, 248] width 27 height 37
click at [363, 11] on button "Close lightbox" at bounding box center [363, 12] width 18 height 16
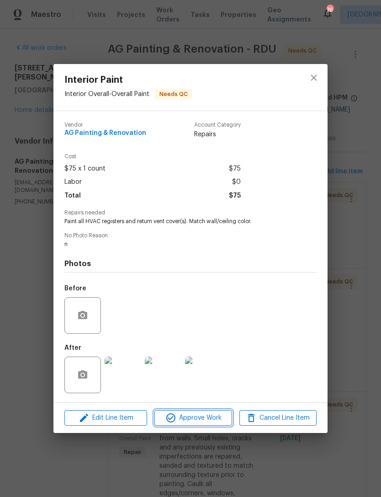
click at [212, 411] on button "Approve Work" at bounding box center [192, 418] width 77 height 16
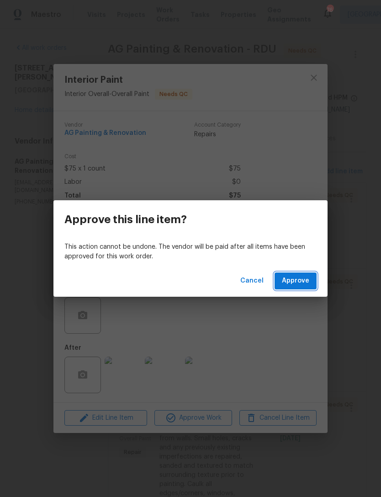
click at [295, 277] on span "Approve" at bounding box center [295, 280] width 27 height 11
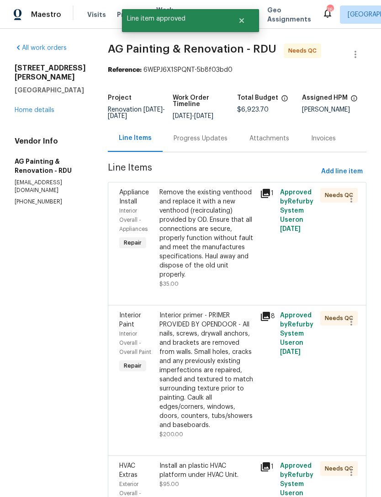
click at [229, 235] on div "Remove the existing venthood and replace it with a new venthood (recirculating)…" at bounding box center [207, 233] width 95 height 91
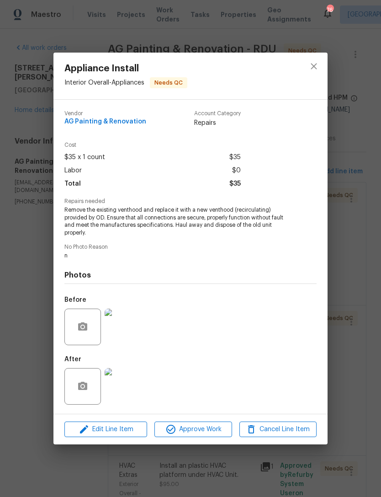
click at [126, 387] on img at bounding box center [123, 386] width 37 height 37
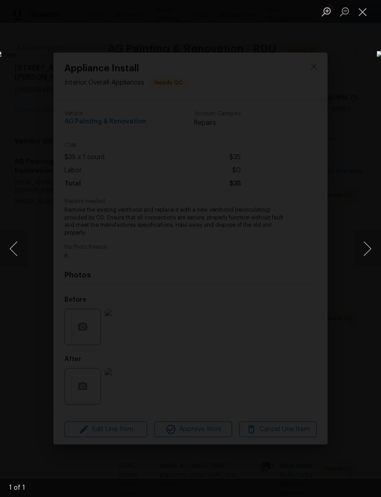
click at [368, 17] on button "Close lightbox" at bounding box center [363, 12] width 18 height 16
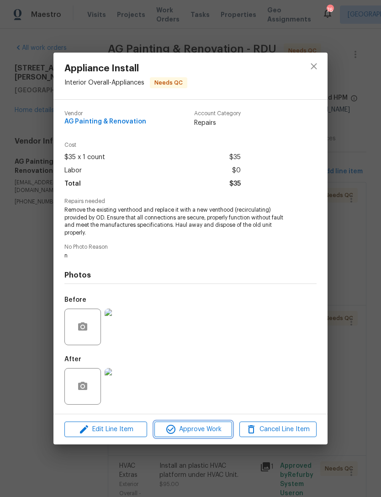
click at [206, 431] on span "Approve Work" at bounding box center [193, 429] width 72 height 11
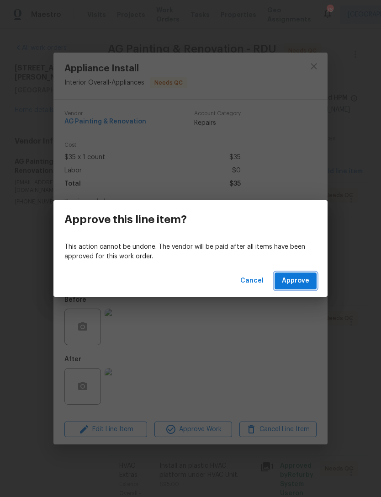
click at [309, 278] on span "Approve" at bounding box center [295, 280] width 27 height 11
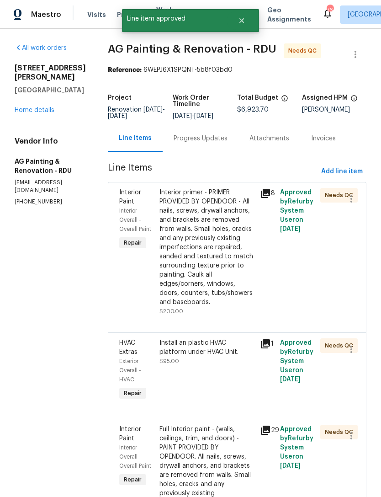
click at [219, 250] on div "Interior primer - PRIMER PROVIDED BY OPENDOOR - All nails, screws, drywall anch…" at bounding box center [207, 247] width 95 height 119
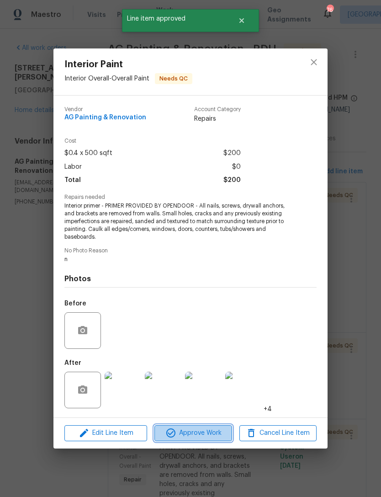
click at [204, 430] on span "Approve Work" at bounding box center [193, 432] width 72 height 11
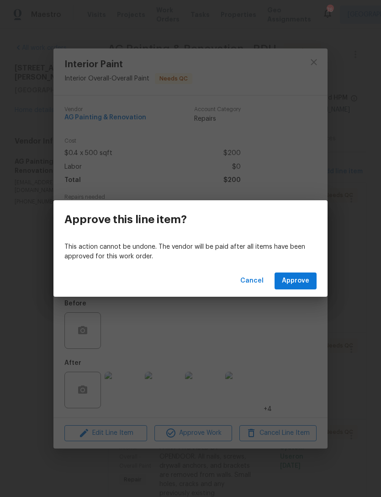
click at [304, 280] on span "Approve" at bounding box center [295, 280] width 27 height 11
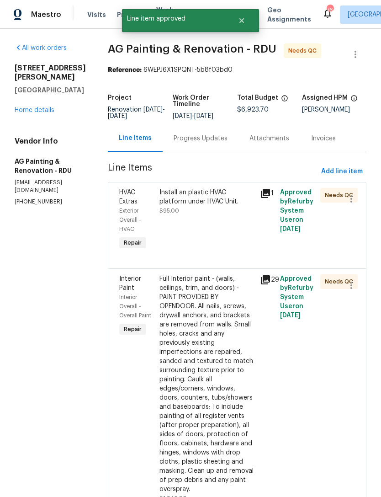
click at [232, 205] on div "Install an plastic HVAC platform under HVAC Unit." at bounding box center [207, 197] width 95 height 18
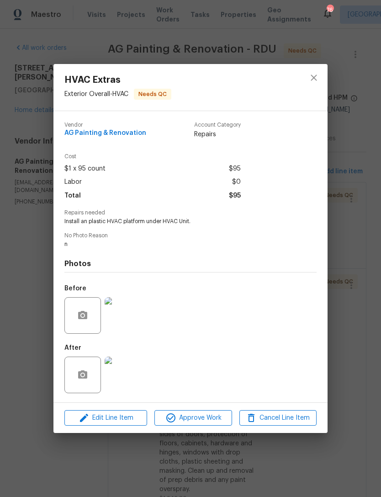
click at [131, 373] on img at bounding box center [123, 375] width 37 height 37
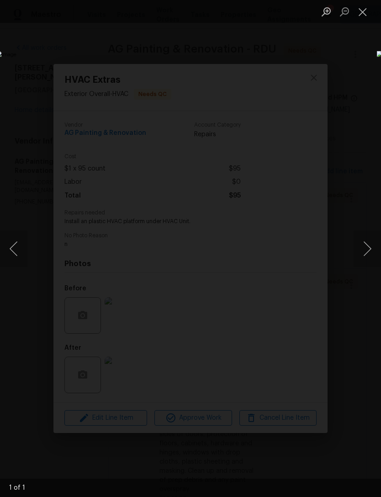
click at [365, 14] on button "Close lightbox" at bounding box center [363, 12] width 18 height 16
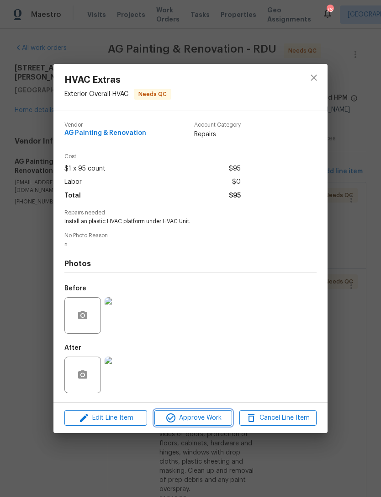
click at [204, 419] on span "Approve Work" at bounding box center [193, 417] width 72 height 11
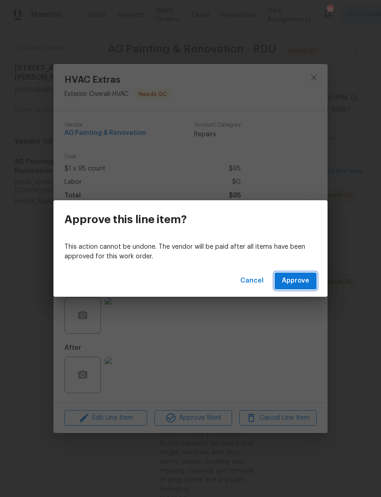
click at [299, 275] on span "Approve" at bounding box center [295, 280] width 27 height 11
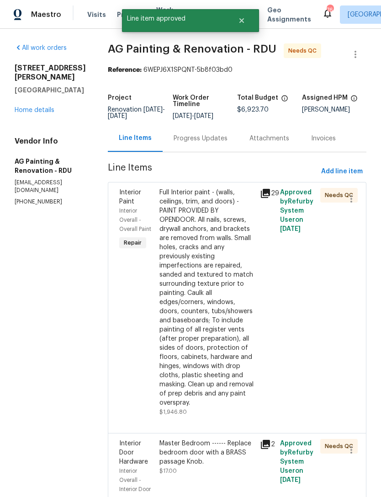
click at [220, 264] on div "Full Interior paint - (walls, ceilings, trim, and doors) - PAINT PROVIDED BY OP…" at bounding box center [207, 297] width 95 height 219
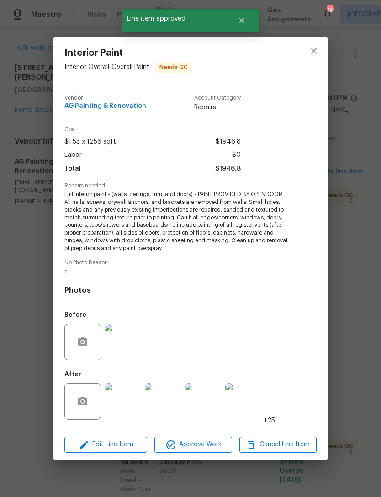
click at [124, 408] on img at bounding box center [123, 401] width 37 height 37
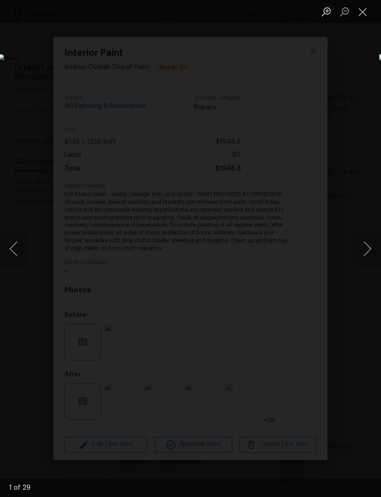
click at [371, 247] on button "Next image" at bounding box center [367, 248] width 27 height 37
click at [374, 253] on button "Next image" at bounding box center [367, 248] width 27 height 37
click at [373, 254] on button "Next image" at bounding box center [367, 248] width 27 height 37
click at [364, 12] on button "Close lightbox" at bounding box center [363, 12] width 18 height 16
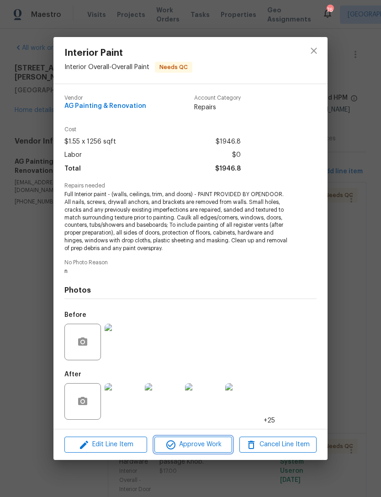
click at [212, 445] on span "Approve Work" at bounding box center [193, 444] width 72 height 11
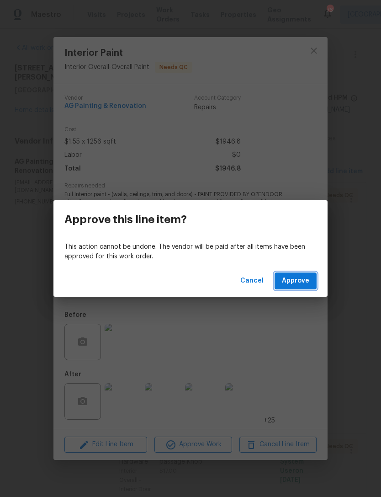
click at [314, 281] on button "Approve" at bounding box center [296, 280] width 42 height 17
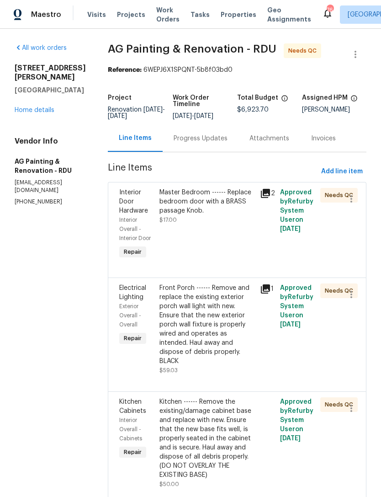
click at [219, 209] on div "Master Bedroom ------ Replace bedroom door with a BRASS passage Knob." at bounding box center [207, 201] width 95 height 27
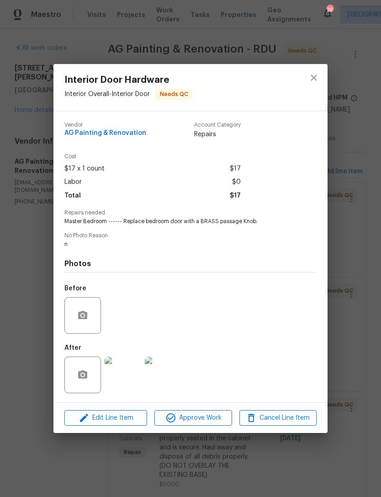
click at [129, 379] on img at bounding box center [123, 375] width 37 height 37
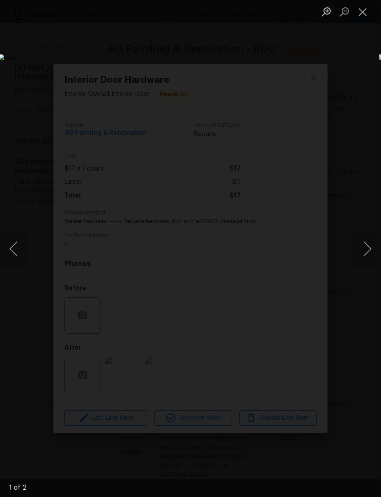
click at [367, 246] on button "Next image" at bounding box center [367, 248] width 27 height 37
click at [370, 249] on button "Next image" at bounding box center [367, 248] width 27 height 37
click at [357, 11] on button "Close lightbox" at bounding box center [363, 12] width 18 height 16
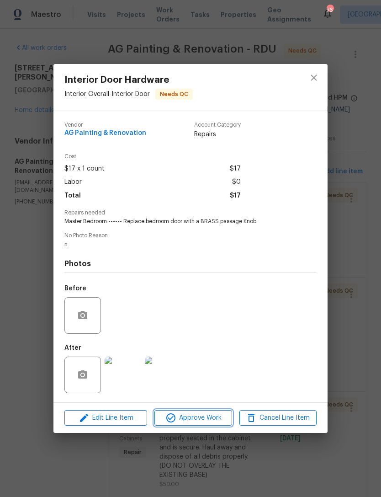
click at [205, 414] on span "Approve Work" at bounding box center [193, 417] width 72 height 11
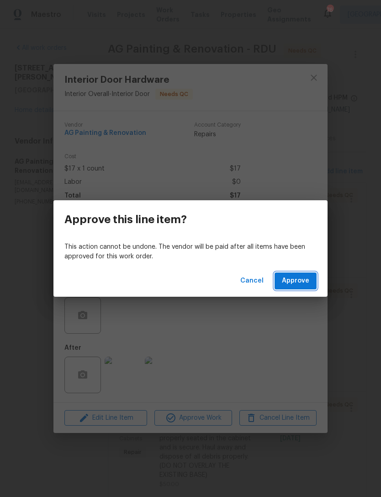
click at [296, 284] on span "Approve" at bounding box center [295, 280] width 27 height 11
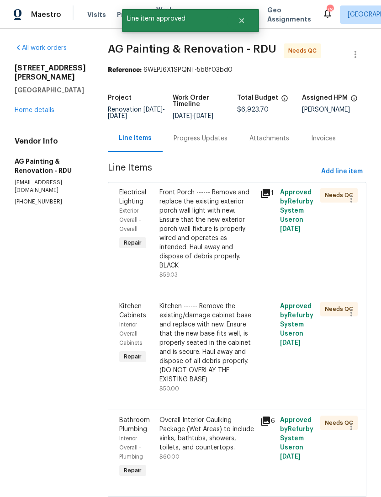
click at [223, 233] on div "Front Porch ------ Remove and replace the existing exterior porch wall light wi…" at bounding box center [207, 229] width 95 height 82
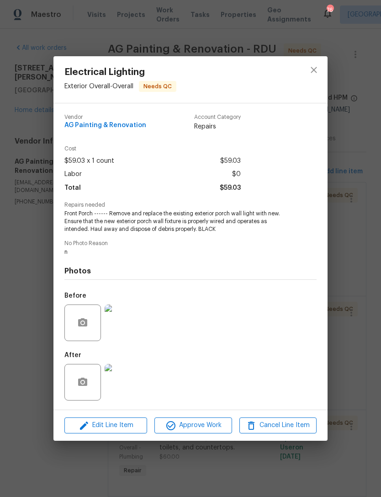
click at [133, 382] on img at bounding box center [123, 382] width 37 height 37
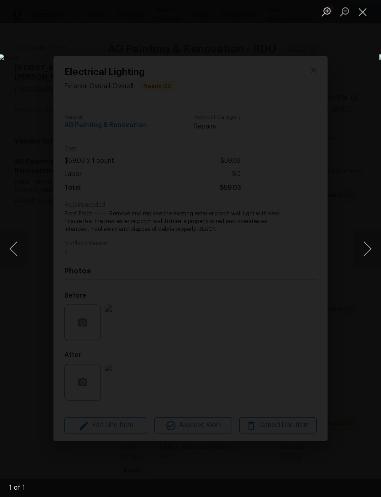
click at [362, 12] on button "Close lightbox" at bounding box center [363, 12] width 18 height 16
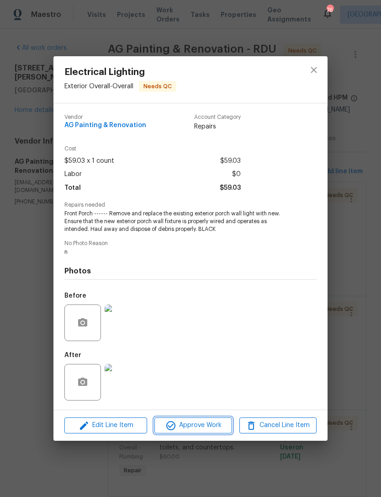
click at [208, 426] on span "Approve Work" at bounding box center [193, 425] width 72 height 11
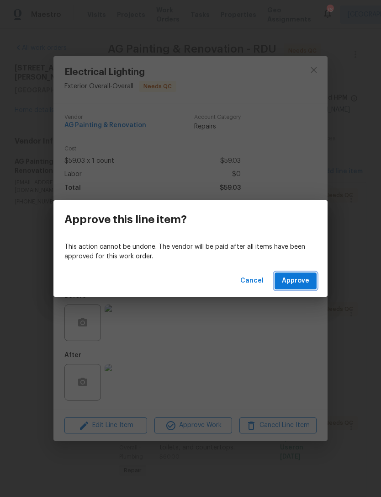
click at [299, 277] on span "Approve" at bounding box center [295, 280] width 27 height 11
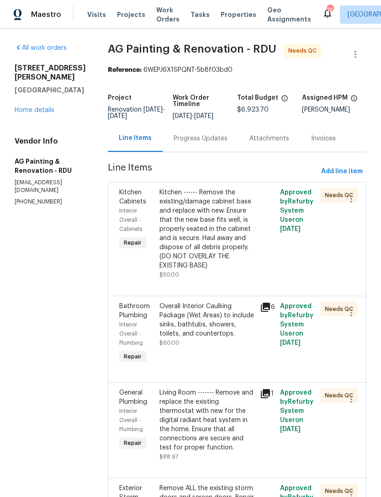
click at [234, 249] on div "Kitchen ------ Remove the existing/damage cabinet base and replace with new. En…" at bounding box center [207, 229] width 95 height 82
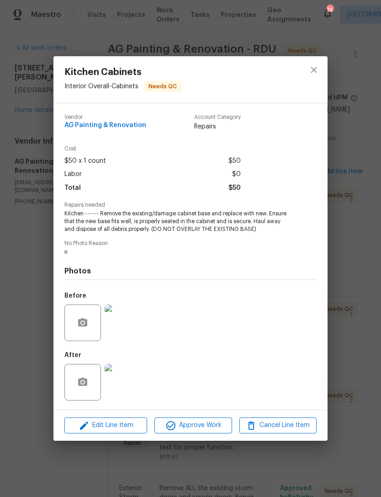
click at [128, 385] on img at bounding box center [123, 382] width 37 height 37
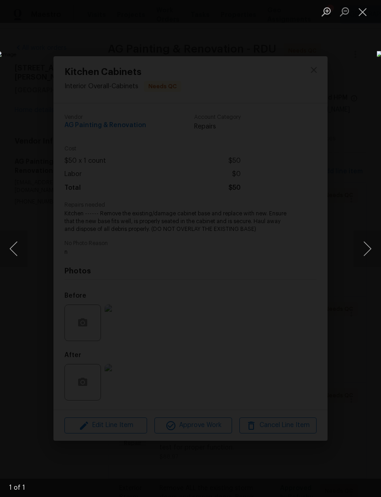
click at [372, 10] on button "Close lightbox" at bounding box center [363, 12] width 18 height 16
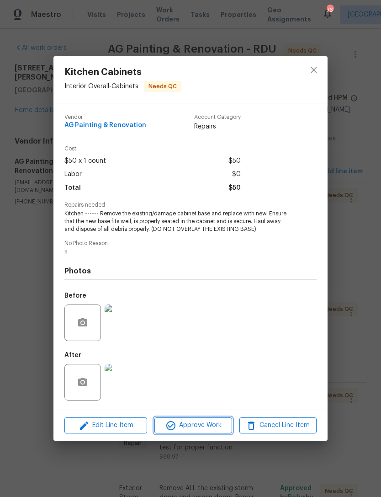
click at [209, 427] on span "Approve Work" at bounding box center [193, 425] width 72 height 11
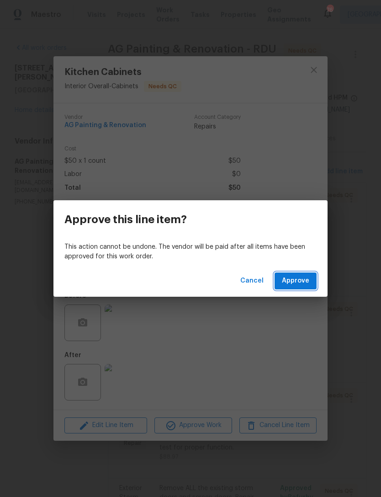
click at [306, 277] on span "Approve" at bounding box center [295, 280] width 27 height 11
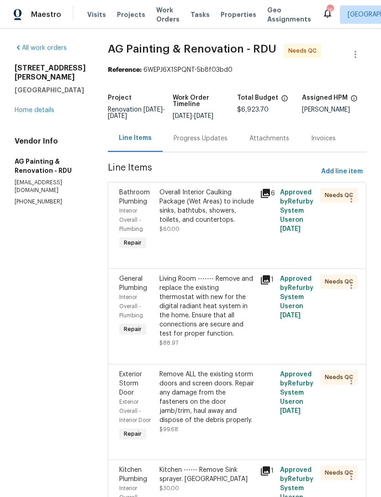
click at [229, 218] on div "Overall Interior Caulking Package (Wet Areas) to include sinks, bathtubs, showe…" at bounding box center [207, 206] width 95 height 37
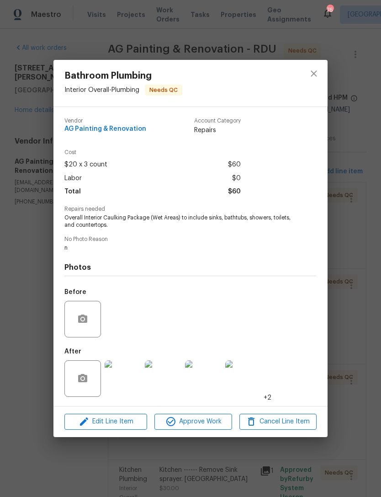
click at [124, 378] on img at bounding box center [123, 378] width 37 height 37
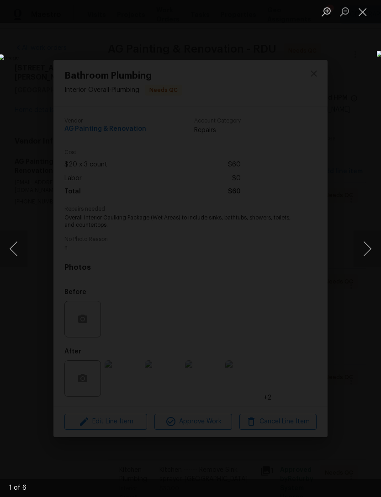
click at [369, 239] on button "Next image" at bounding box center [367, 248] width 27 height 37
click at [370, 240] on button "Next image" at bounding box center [367, 248] width 27 height 37
click at [372, 244] on button "Next image" at bounding box center [367, 248] width 27 height 37
click at [373, 239] on button "Next image" at bounding box center [367, 248] width 27 height 37
click at [362, 7] on button "Close lightbox" at bounding box center [363, 12] width 18 height 16
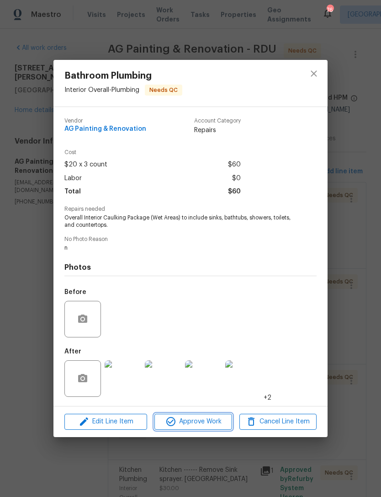
click at [212, 416] on button "Approve Work" at bounding box center [192, 422] width 77 height 16
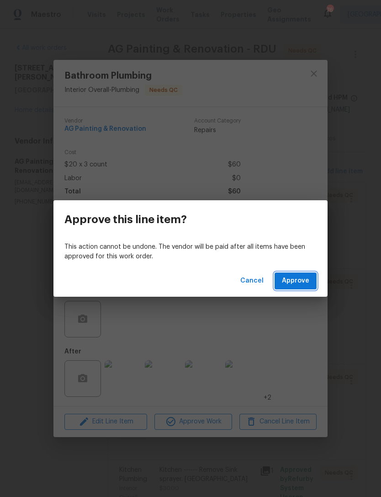
click at [292, 274] on button "Approve" at bounding box center [296, 280] width 42 height 17
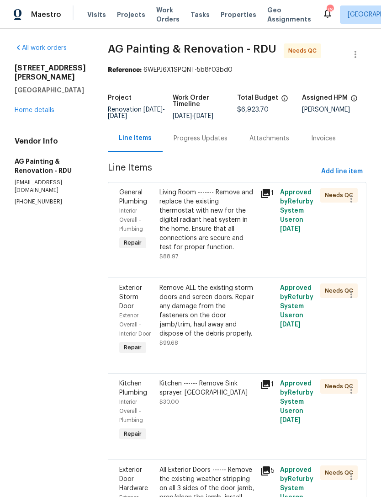
click at [218, 227] on div "Living Room ------- Remove and replace the existing thermostat with new for the…" at bounding box center [207, 220] width 95 height 64
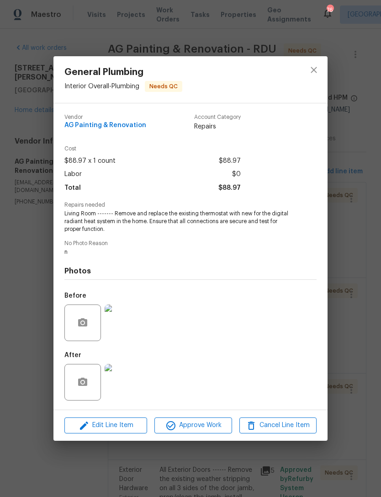
click at [129, 387] on img at bounding box center [123, 382] width 37 height 37
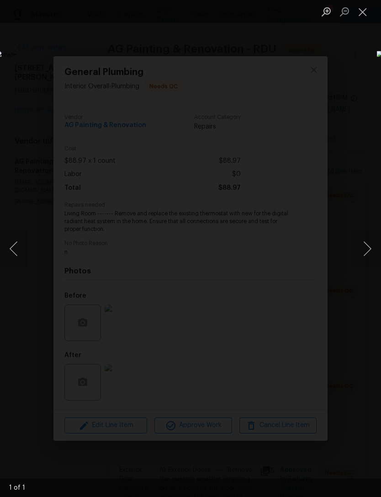
click at [362, 14] on button "Close lightbox" at bounding box center [363, 12] width 18 height 16
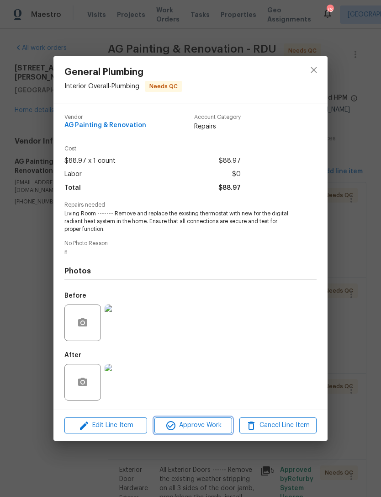
click at [206, 429] on span "Approve Work" at bounding box center [193, 425] width 72 height 11
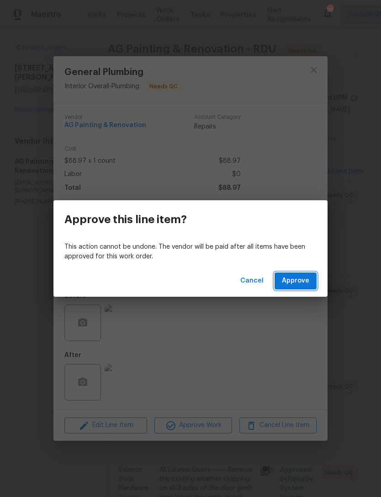
click at [302, 282] on span "Approve" at bounding box center [295, 280] width 27 height 11
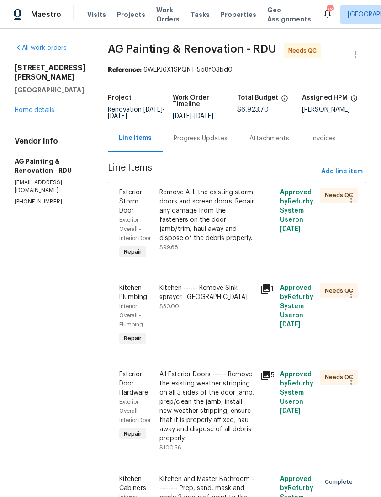
click at [226, 224] on div "Remove ALL the existing storm doors and screen doors. Repair any damage from th…" at bounding box center [207, 215] width 95 height 55
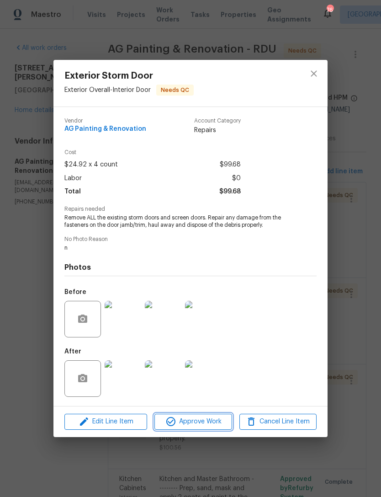
click at [208, 425] on span "Approve Work" at bounding box center [193, 421] width 72 height 11
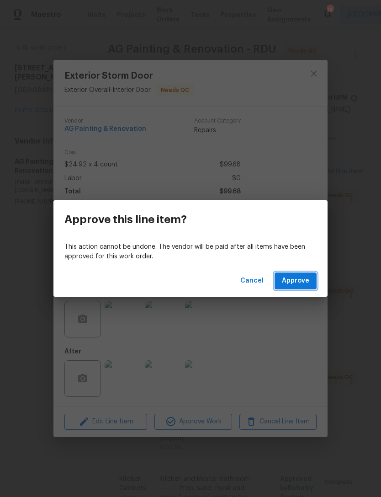
click at [303, 282] on span "Approve" at bounding box center [295, 280] width 27 height 11
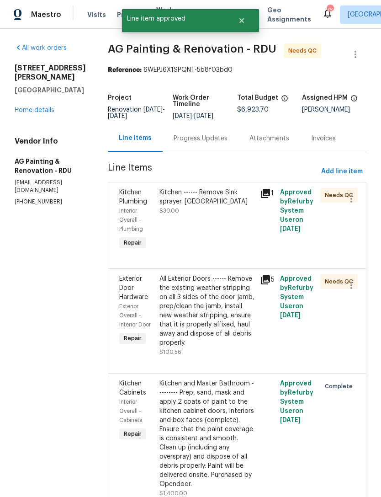
click at [224, 214] on div "Kitchen ------ Remove Sink sprayer. Cap Hole $30.00" at bounding box center [207, 201] width 95 height 27
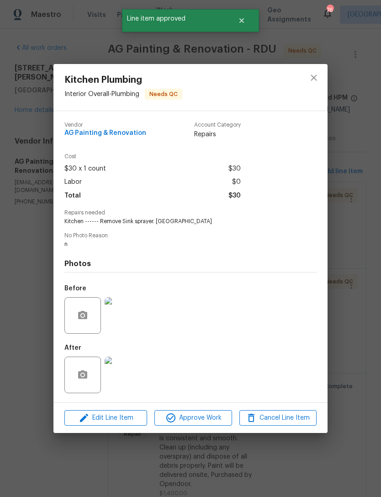
click at [126, 383] on img at bounding box center [123, 375] width 37 height 37
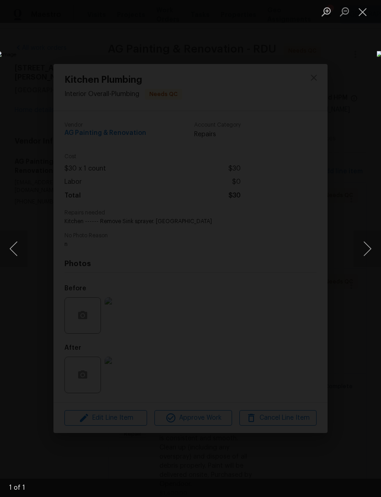
click at [364, 11] on button "Close lightbox" at bounding box center [363, 12] width 18 height 16
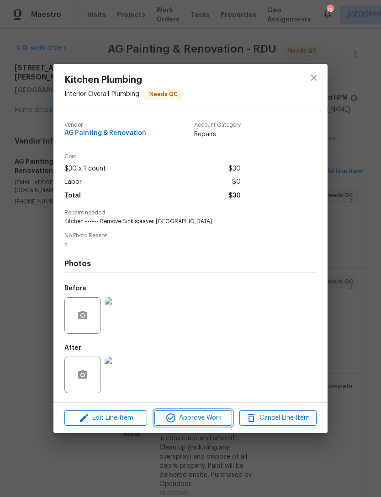
click at [203, 419] on span "Approve Work" at bounding box center [193, 417] width 72 height 11
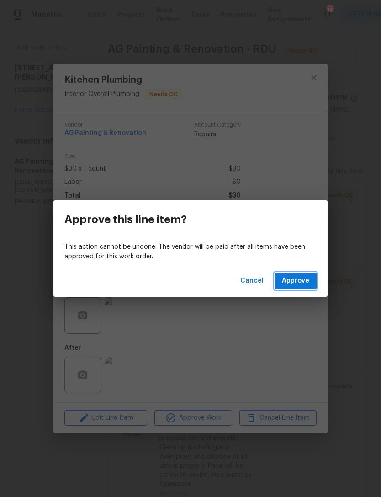
click at [301, 281] on span "Approve" at bounding box center [295, 280] width 27 height 11
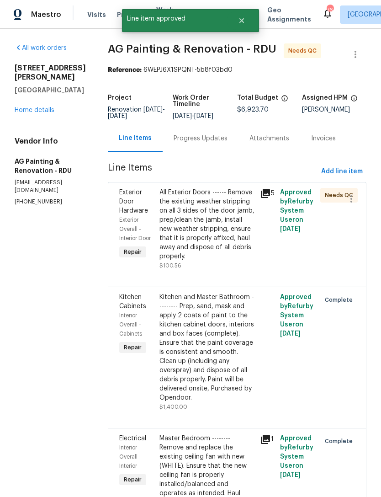
click at [226, 240] on div "All Exterior Doors ------ Remove the existing weather stripping on all 3 sides …" at bounding box center [207, 224] width 95 height 73
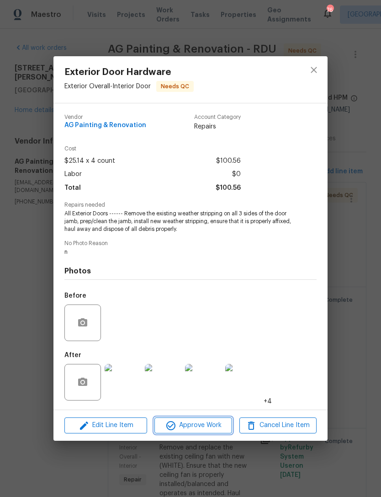
click at [177, 431] on span "Approve Work" at bounding box center [193, 425] width 72 height 11
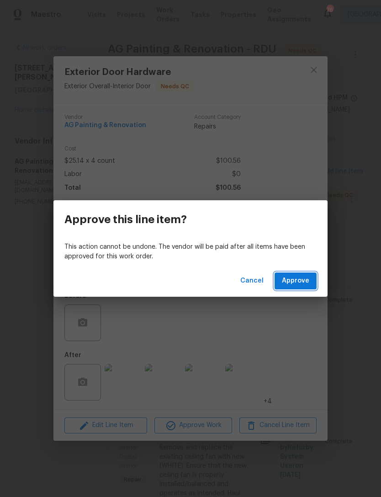
click at [299, 277] on span "Approve" at bounding box center [295, 280] width 27 height 11
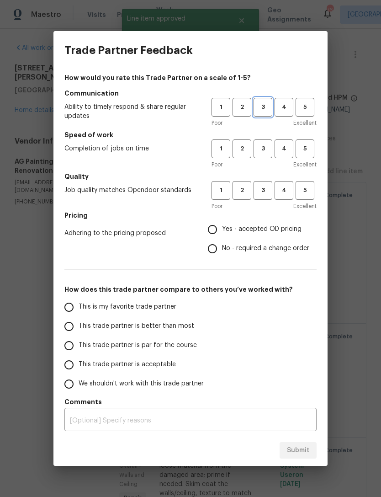
click at [264, 98] on button "3" at bounding box center [263, 107] width 19 height 19
click at [265, 145] on span "3" at bounding box center [263, 149] width 17 height 11
click at [264, 190] on span "3" at bounding box center [263, 190] width 17 height 11
click at [215, 225] on input "Yes - accepted OD pricing" at bounding box center [212, 229] width 19 height 19
radio input "true"
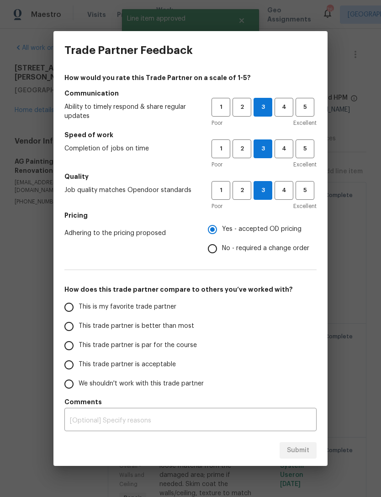
click at [75, 360] on input "This trade partner is acceptable" at bounding box center [68, 364] width 19 height 19
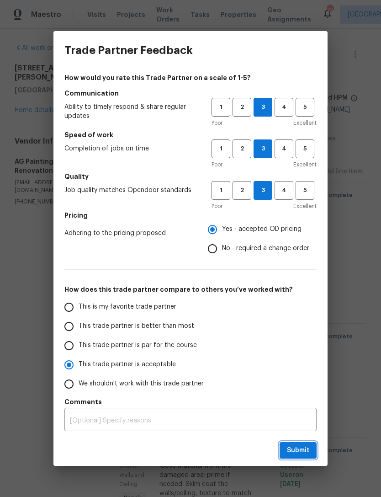
click at [292, 449] on span "Submit" at bounding box center [298, 450] width 22 height 11
radio input "true"
radio input "false"
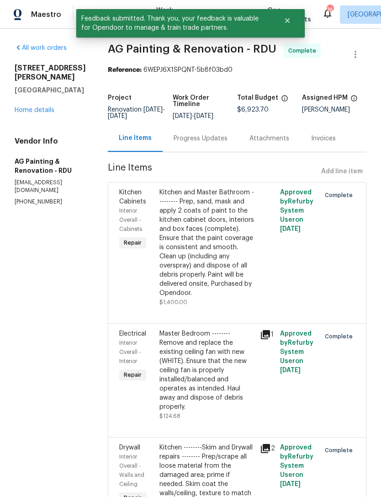
click at [35, 107] on link "Home details" at bounding box center [35, 110] width 40 height 6
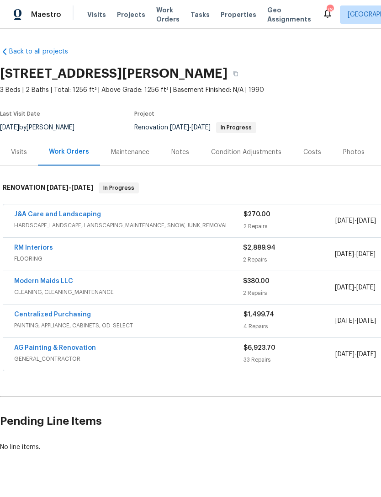
click at [312, 151] on div "Costs" at bounding box center [312, 152] width 18 height 9
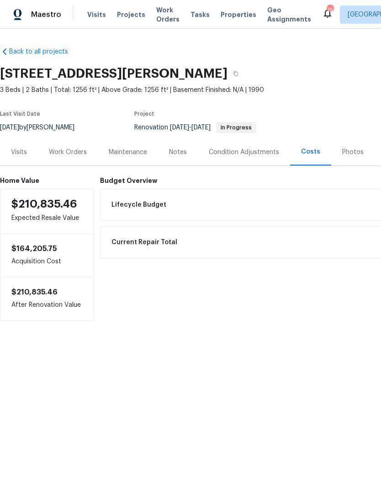
click at [177, 153] on div "Notes" at bounding box center [178, 152] width 18 height 9
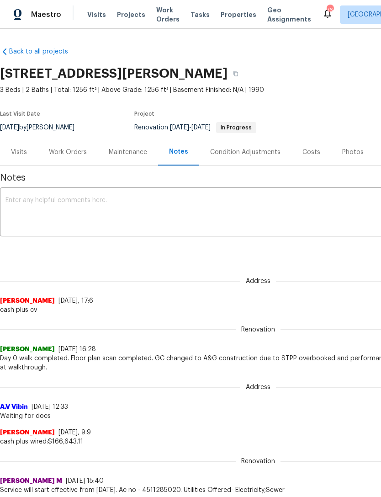
click at [67, 156] on div "Work Orders" at bounding box center [68, 152] width 38 height 9
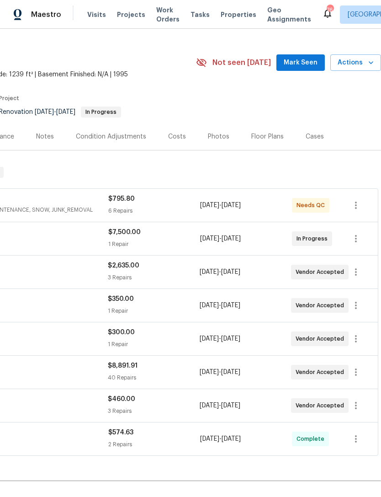
scroll to position [16, 135]
click at [308, 61] on span "Mark Seen" at bounding box center [301, 62] width 34 height 11
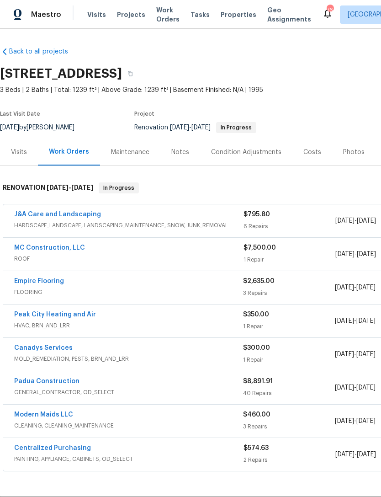
scroll to position [0, 0]
click at [76, 216] on link "J&A Care and Landscaping" at bounding box center [57, 214] width 87 height 6
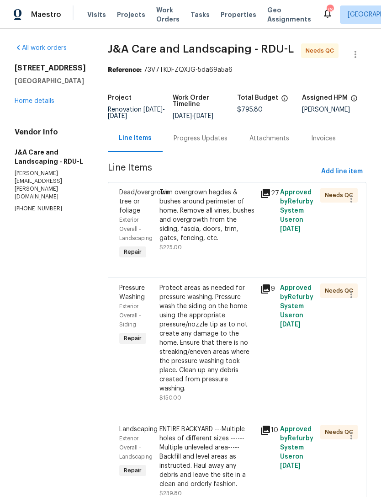
click at [220, 233] on div "Trim overgrown hegdes & bushes around perimeter of home. Remove all vines, bush…" at bounding box center [207, 215] width 95 height 55
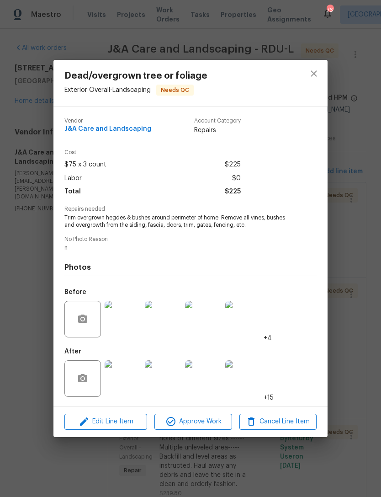
click at [128, 378] on img at bounding box center [123, 378] width 37 height 37
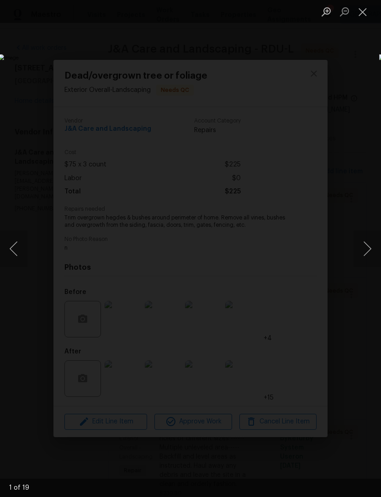
click at [362, 255] on button "Next image" at bounding box center [367, 248] width 27 height 37
click at [370, 246] on button "Next image" at bounding box center [367, 248] width 27 height 37
click at [368, 247] on button "Next image" at bounding box center [367, 248] width 27 height 37
click at [368, 246] on button "Next image" at bounding box center [367, 248] width 27 height 37
click at [369, 246] on button "Next image" at bounding box center [367, 248] width 27 height 37
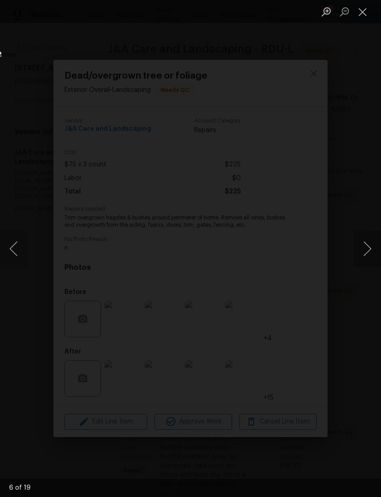
click at [369, 246] on button "Next image" at bounding box center [367, 248] width 27 height 37
click at [367, 13] on button "Close lightbox" at bounding box center [363, 12] width 18 height 16
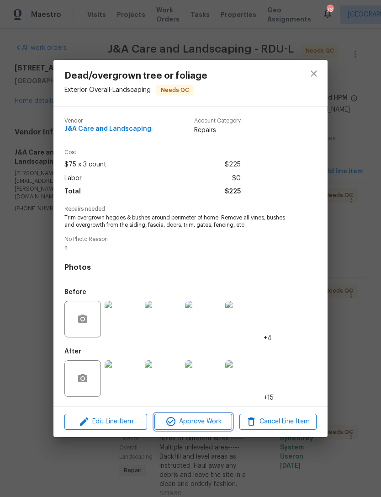
click at [196, 420] on span "Approve Work" at bounding box center [193, 421] width 72 height 11
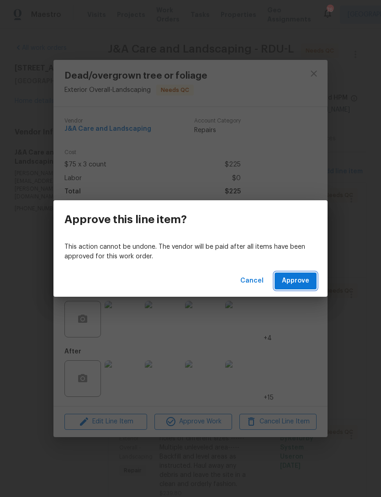
click at [302, 276] on span "Approve" at bounding box center [295, 280] width 27 height 11
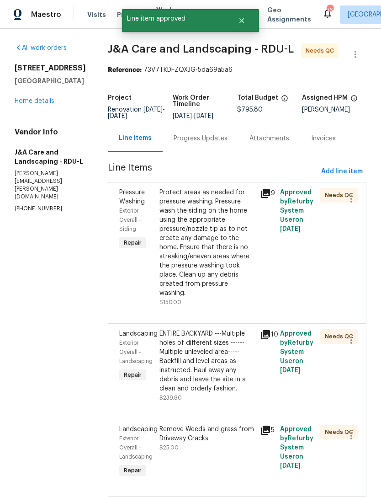
click at [216, 250] on div "Protect areas as needed for pressure washing. Pressure wash the siding on the h…" at bounding box center [207, 243] width 95 height 110
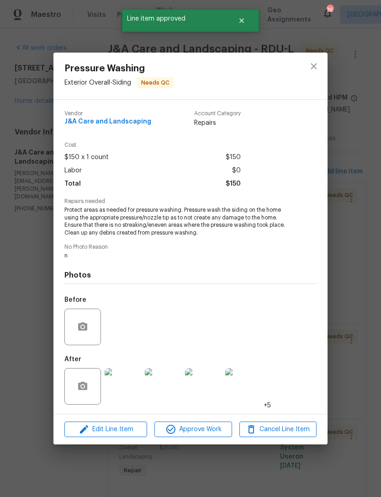
click at [126, 389] on img at bounding box center [123, 386] width 37 height 37
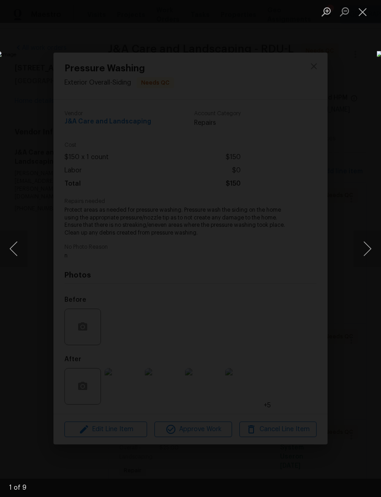
click at [371, 241] on button "Next image" at bounding box center [367, 248] width 27 height 37
click at [372, 245] on button "Next image" at bounding box center [367, 248] width 27 height 37
click at [373, 242] on button "Next image" at bounding box center [367, 248] width 27 height 37
click at [372, 238] on button "Next image" at bounding box center [367, 248] width 27 height 37
click at [365, 10] on button "Close lightbox" at bounding box center [363, 12] width 18 height 16
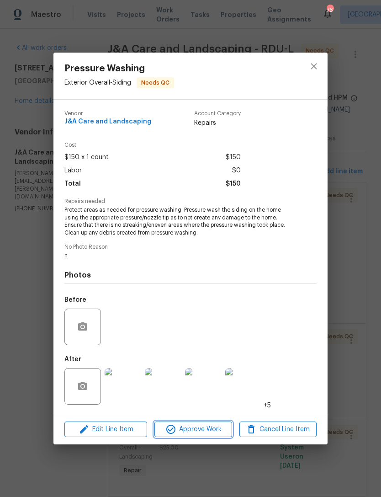
click at [206, 430] on span "Approve Work" at bounding box center [193, 429] width 72 height 11
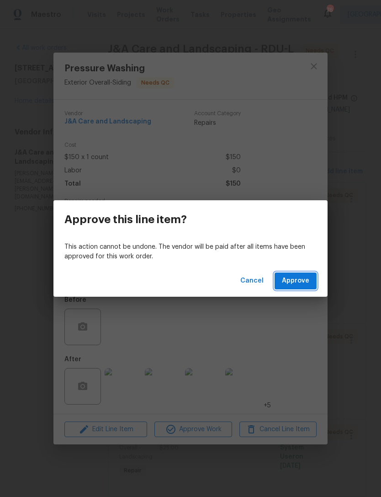
click at [304, 283] on span "Approve" at bounding box center [295, 280] width 27 height 11
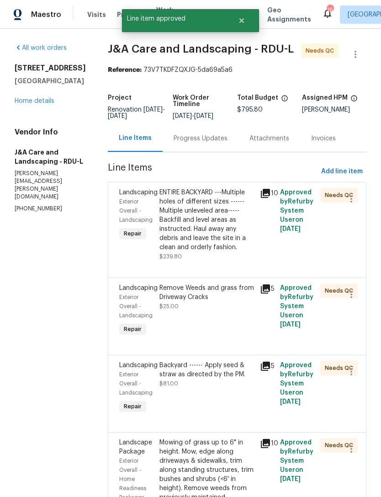
click at [206, 230] on div "ENTIRE BACKYARD ---Multiple holes of different sizes ------Multiple unleveled a…" at bounding box center [207, 220] width 95 height 64
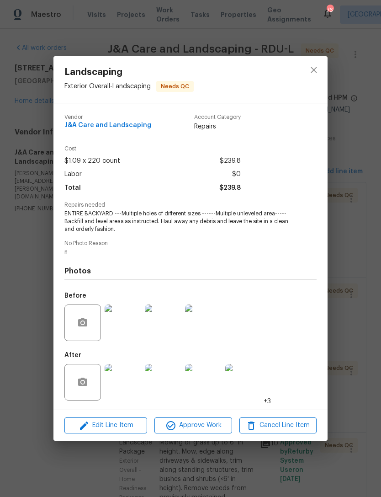
click at [125, 387] on img at bounding box center [123, 382] width 37 height 37
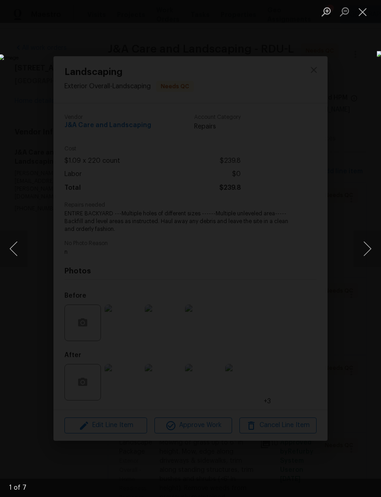
click at [370, 242] on button "Next image" at bounding box center [367, 248] width 27 height 37
click at [370, 245] on button "Next image" at bounding box center [367, 248] width 27 height 37
click at [372, 245] on button "Next image" at bounding box center [367, 248] width 27 height 37
click at [372, 249] on button "Next image" at bounding box center [367, 248] width 27 height 37
click at [366, 9] on button "Close lightbox" at bounding box center [363, 12] width 18 height 16
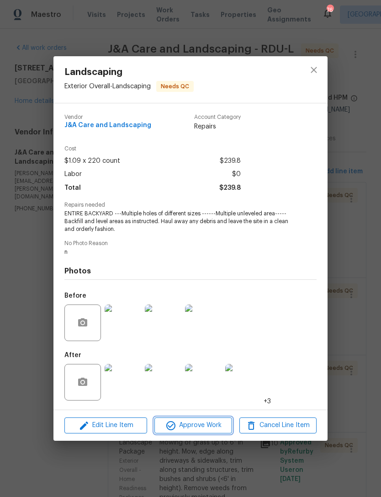
click at [213, 425] on span "Approve Work" at bounding box center [193, 425] width 72 height 11
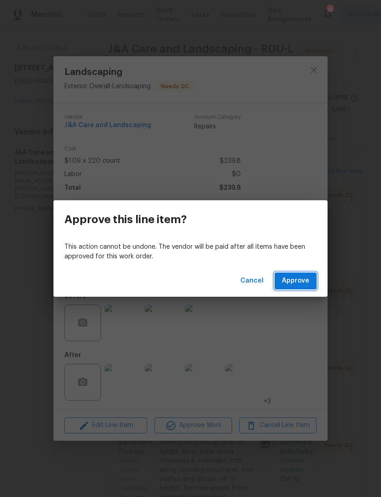
click at [309, 281] on span "Approve" at bounding box center [295, 280] width 27 height 11
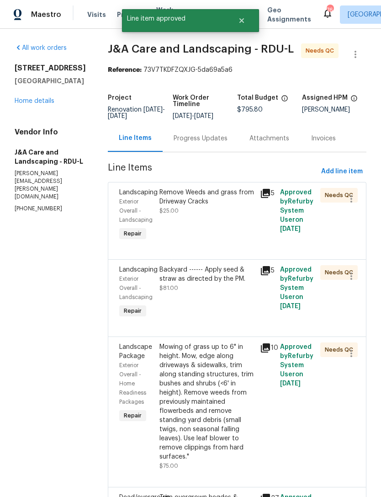
click at [220, 206] on div "Remove Weeds and grass from Driveway Cracks" at bounding box center [207, 197] width 95 height 18
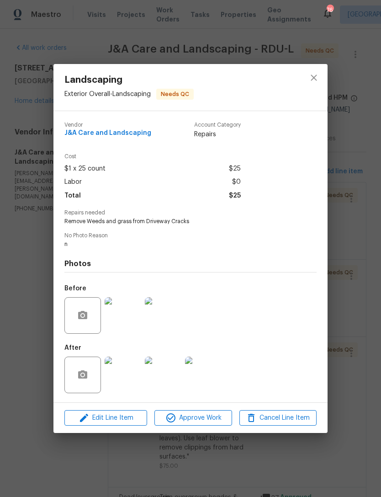
click at [129, 321] on img at bounding box center [123, 315] width 37 height 37
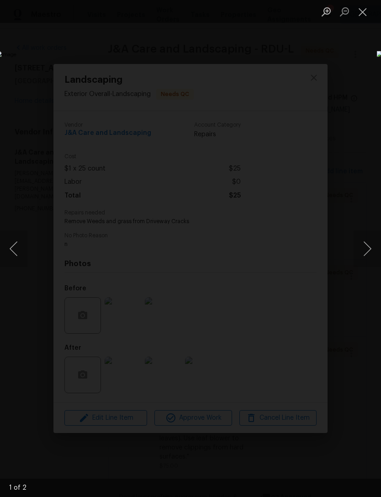
click at [366, 11] on button "Close lightbox" at bounding box center [363, 12] width 18 height 16
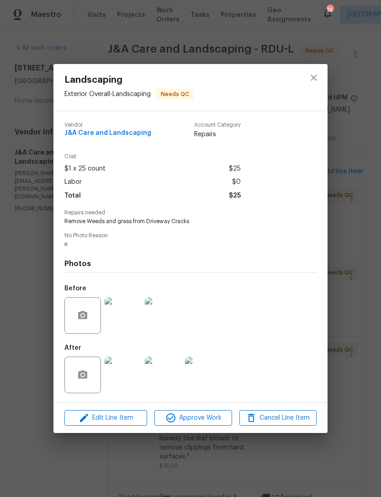
click at [128, 375] on img at bounding box center [123, 375] width 37 height 37
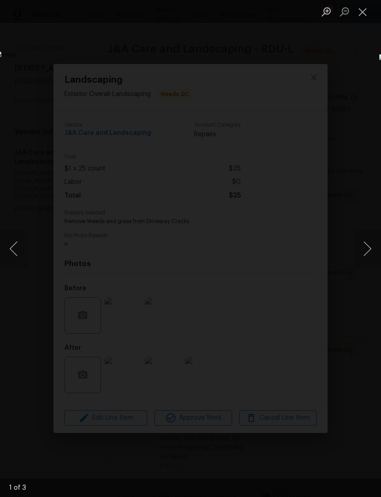
click at [357, 243] on button "Next image" at bounding box center [367, 248] width 27 height 37
click at [361, 243] on button "Next image" at bounding box center [367, 248] width 27 height 37
click at [361, 10] on button "Close lightbox" at bounding box center [363, 12] width 18 height 16
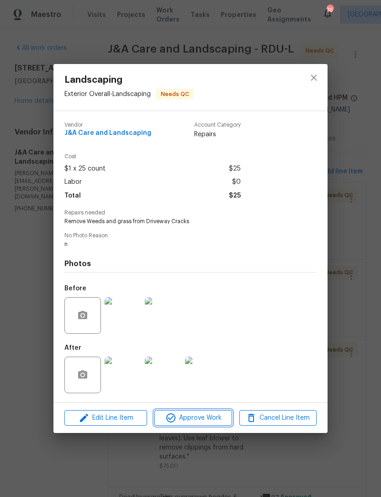
click at [214, 416] on span "Approve Work" at bounding box center [193, 417] width 72 height 11
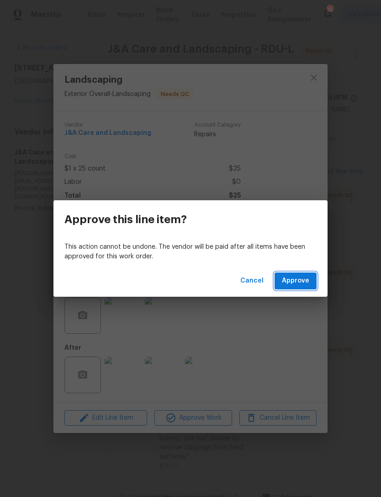
click at [309, 278] on span "Approve" at bounding box center [295, 280] width 27 height 11
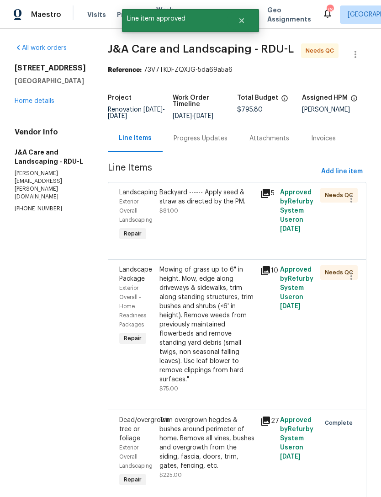
click at [214, 206] on div "Backyard ------ Apply seed & straw as directed by the PM." at bounding box center [207, 197] width 95 height 18
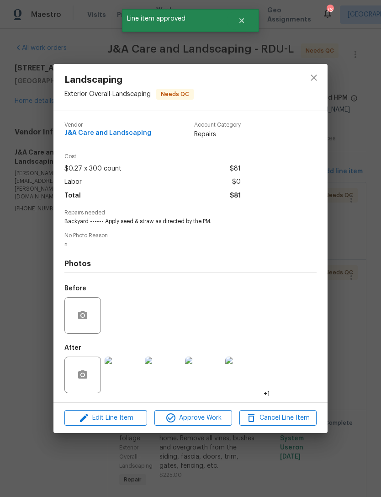
click at [127, 381] on img at bounding box center [123, 375] width 37 height 37
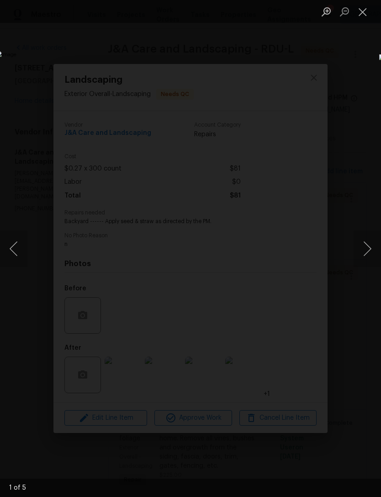
click at [372, 248] on button "Next image" at bounding box center [367, 248] width 27 height 37
click at [371, 241] on button "Next image" at bounding box center [367, 248] width 27 height 37
click at [366, 244] on button "Next image" at bounding box center [367, 248] width 27 height 37
click at [356, 13] on button "Close lightbox" at bounding box center [363, 12] width 18 height 16
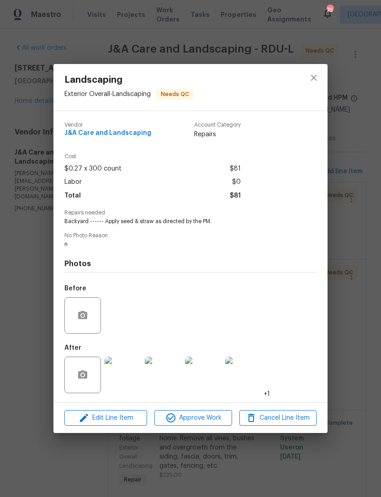
click at [162, 369] on img at bounding box center [163, 375] width 37 height 37
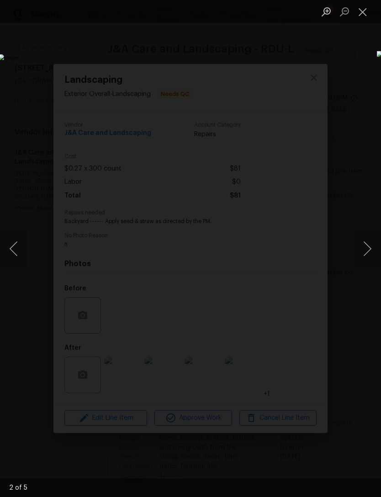
click at [365, 242] on button "Next image" at bounding box center [367, 248] width 27 height 37
click at [369, 245] on button "Next image" at bounding box center [367, 248] width 27 height 37
click at [372, 248] on button "Next image" at bounding box center [367, 248] width 27 height 37
click at [369, 7] on button "Close lightbox" at bounding box center [363, 12] width 18 height 16
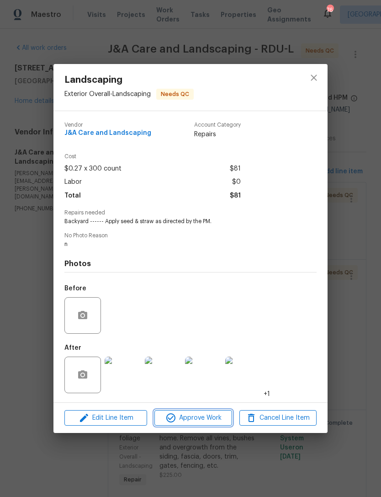
click at [214, 415] on span "Approve Work" at bounding box center [193, 417] width 72 height 11
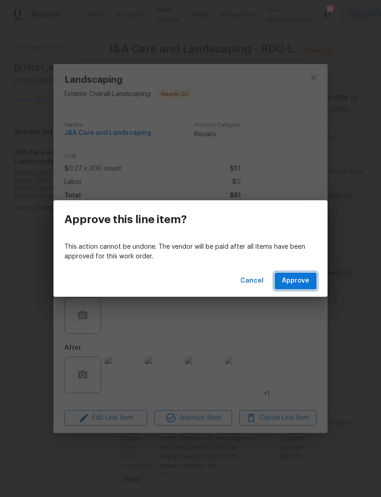
click at [297, 281] on span "Approve" at bounding box center [295, 280] width 27 height 11
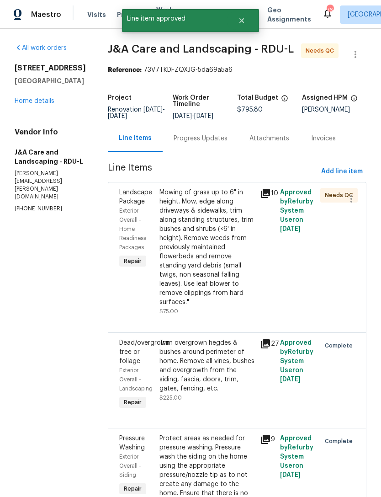
click at [211, 241] on div "Mowing of grass up to 6" in height. Mow, edge along driveways & sidewalks, trim…" at bounding box center [207, 247] width 95 height 119
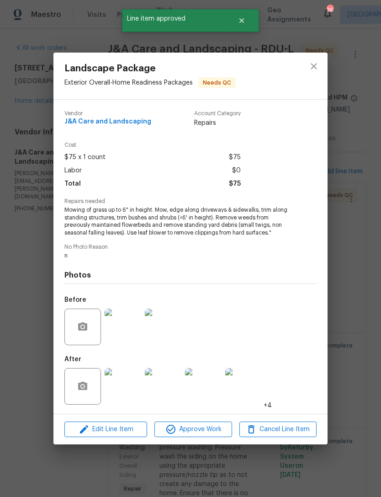
click at [125, 386] on img at bounding box center [123, 386] width 37 height 37
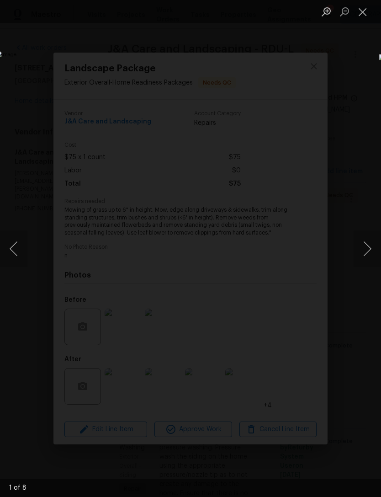
click at [372, 243] on button "Next image" at bounding box center [367, 248] width 27 height 37
click at [370, 237] on button "Next image" at bounding box center [367, 248] width 27 height 37
click at [372, 237] on button "Next image" at bounding box center [367, 248] width 27 height 37
click at [370, 239] on button "Next image" at bounding box center [367, 248] width 27 height 37
click at [362, 10] on button "Close lightbox" at bounding box center [363, 12] width 18 height 16
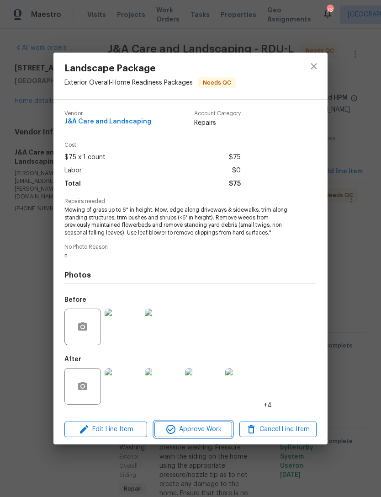
click at [206, 430] on span "Approve Work" at bounding box center [193, 429] width 72 height 11
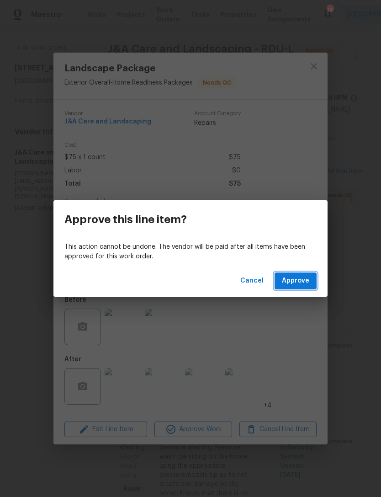
click at [286, 277] on span "Approve" at bounding box center [295, 280] width 27 height 11
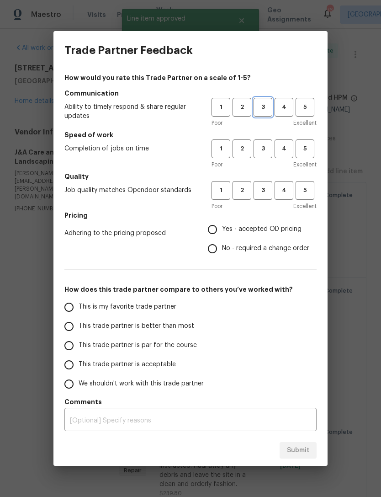
click at [264, 108] on span "3" at bounding box center [263, 107] width 17 height 11
click at [262, 149] on span "3" at bounding box center [263, 149] width 17 height 11
click at [266, 190] on span "3" at bounding box center [263, 190] width 17 height 11
click at [210, 227] on input "Yes - accepted OD pricing" at bounding box center [212, 229] width 19 height 19
radio input "true"
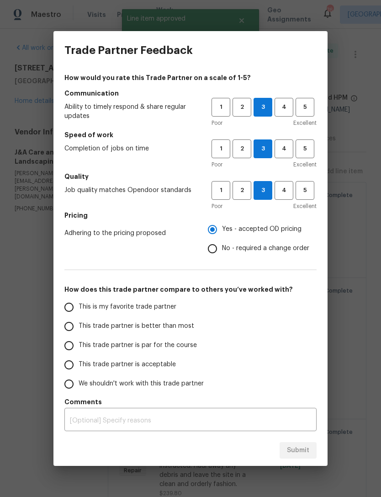
click at [145, 365] on span "This trade partner is acceptable" at bounding box center [127, 365] width 97 height 10
click at [79, 365] on input "This trade partner is acceptable" at bounding box center [68, 364] width 19 height 19
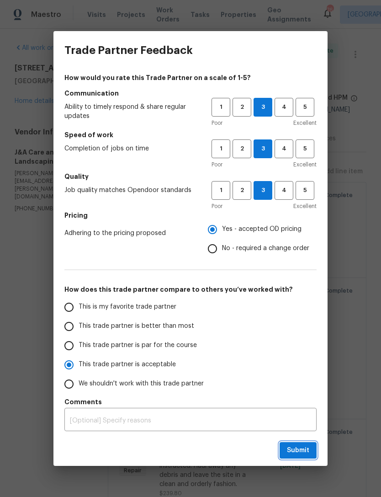
click at [299, 451] on span "Submit" at bounding box center [298, 450] width 22 height 11
radio input "true"
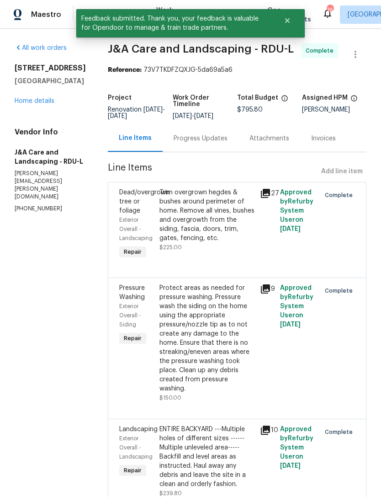
click at [38, 100] on link "Home details" at bounding box center [35, 101] width 40 height 6
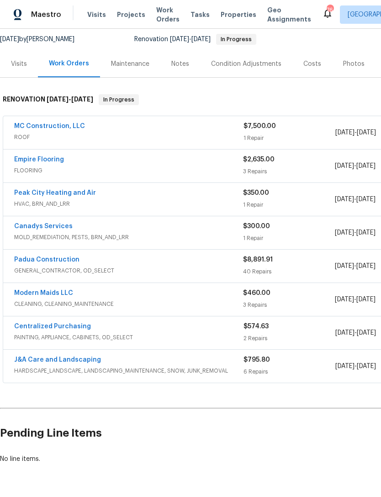
scroll to position [87, 0]
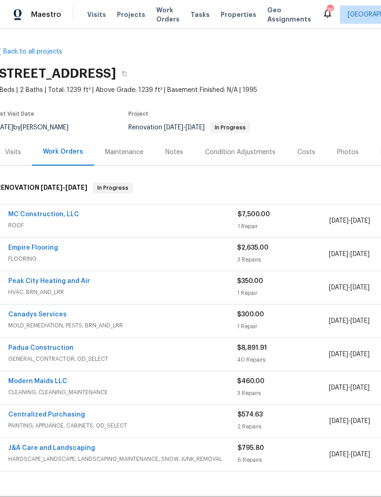
scroll to position [0, 5]
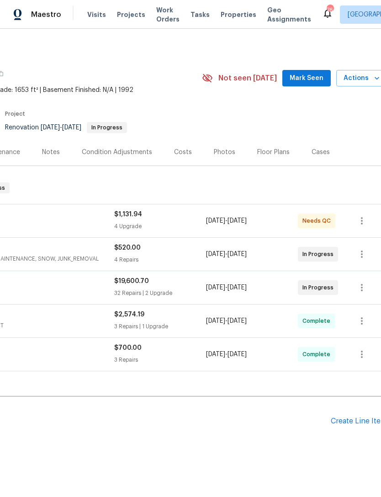
scroll to position [0, 130]
click at [313, 73] on span "Mark Seen" at bounding box center [306, 78] width 34 height 11
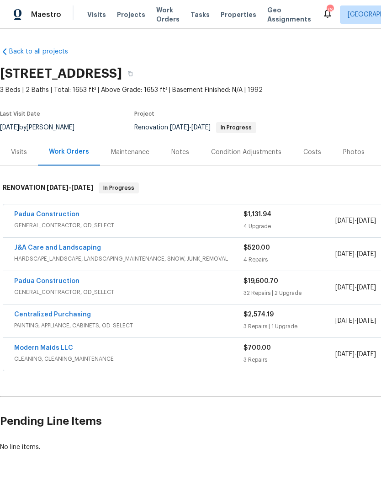
scroll to position [0, 0]
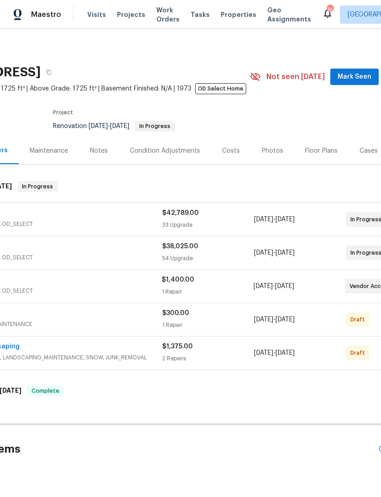
scroll to position [2, 99]
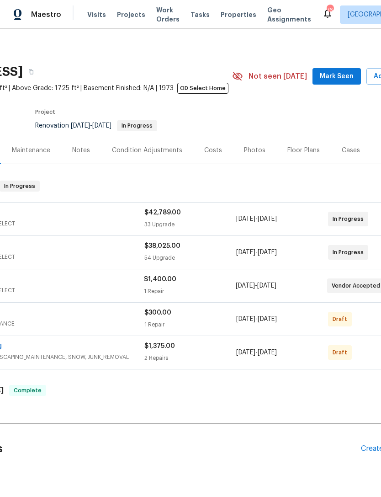
click at [330, 74] on span "Mark Seen" at bounding box center [337, 76] width 34 height 11
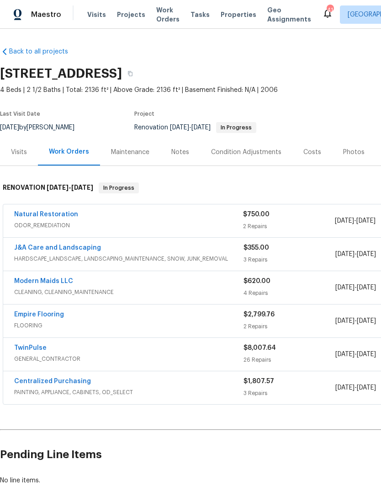
scroll to position [0, 47]
click at [64, 217] on link "Natural Restoration" at bounding box center [46, 214] width 64 height 6
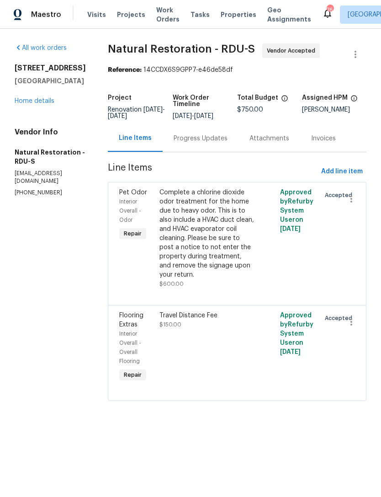
click at [213, 142] on div "Progress Updates" at bounding box center [201, 138] width 54 height 9
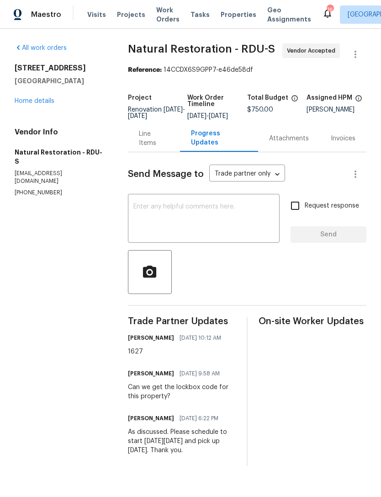
click at [173, 208] on div "x ​" at bounding box center [204, 219] width 152 height 47
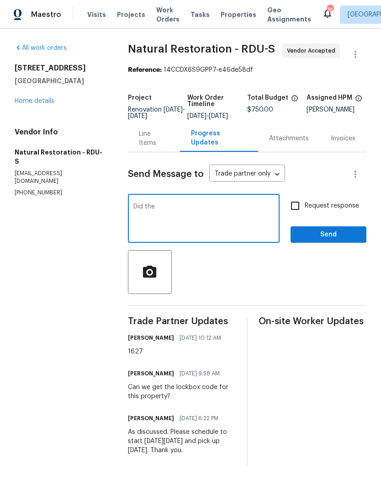
type textarea "Did"
type textarea "Is this completed? Did the crew pick up the equipment?"
click at [300, 206] on input "Request response" at bounding box center [295, 205] width 19 height 19
checkbox input "true"
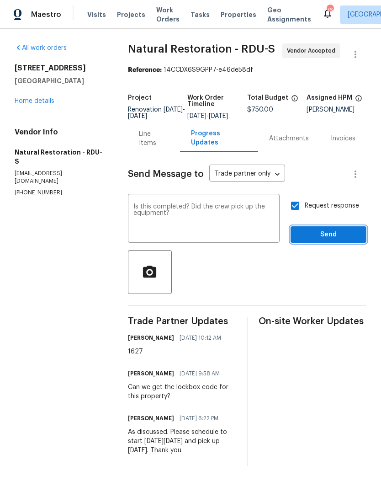
click at [332, 238] on span "Send" at bounding box center [328, 234] width 61 height 11
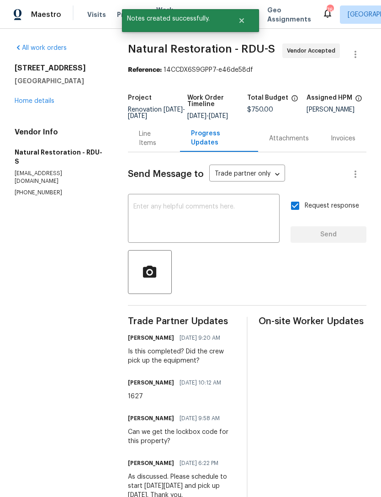
click at [43, 99] on link "Home details" at bounding box center [35, 101] width 40 height 6
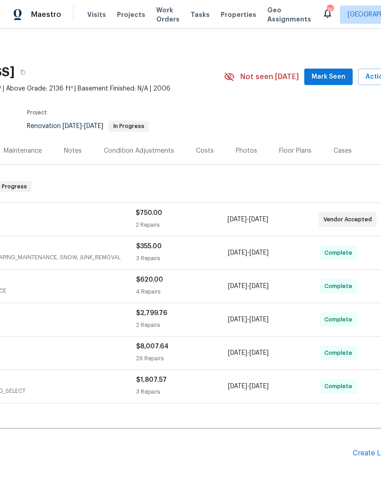
scroll to position [2, 110]
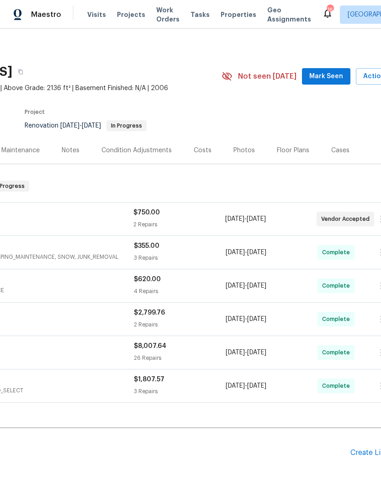
click at [324, 75] on span "Mark Seen" at bounding box center [326, 76] width 34 height 11
click at [203, 151] on div "Costs" at bounding box center [203, 150] width 18 height 9
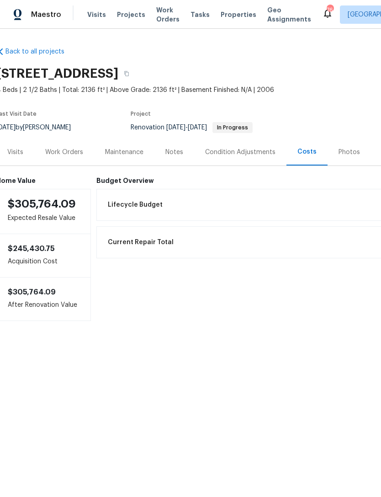
scroll to position [0, 3]
click at [51, 149] on div "Work Orders" at bounding box center [65, 152] width 38 height 9
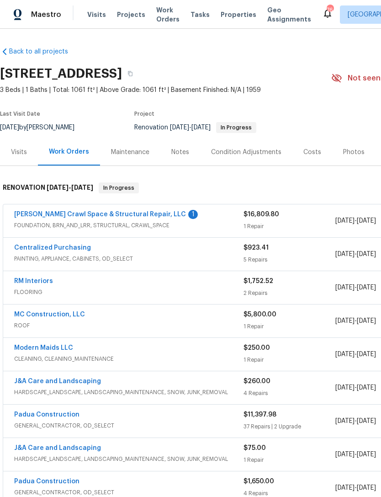
click at [146, 216] on link "[PERSON_NAME] Crawl Space & Structural Repair, LLC" at bounding box center [100, 214] width 172 height 6
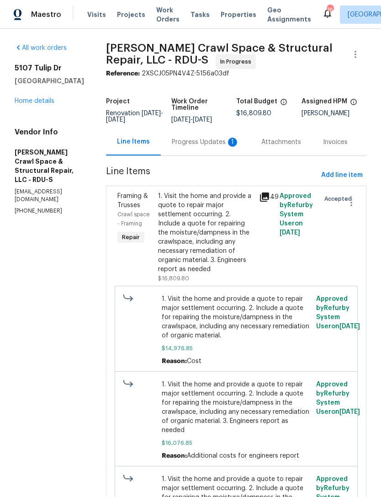
click at [201, 147] on div "Progress Updates 1" at bounding box center [206, 142] width 68 height 9
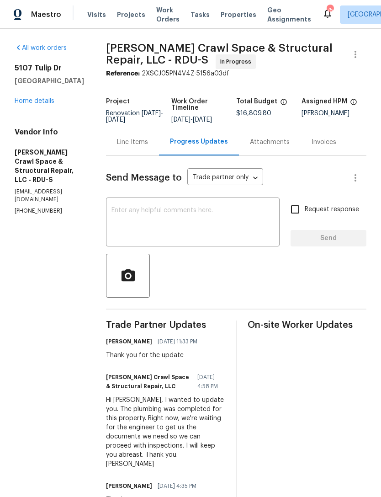
click at [47, 101] on link "Home details" at bounding box center [35, 101] width 40 height 6
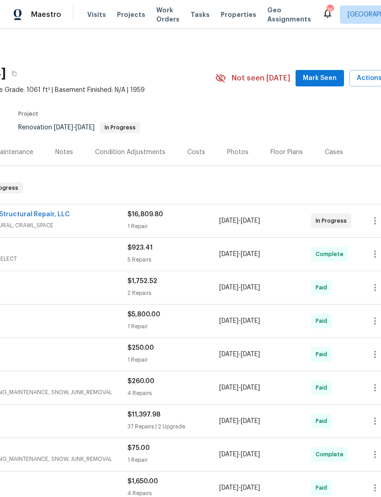
scroll to position [0, 121]
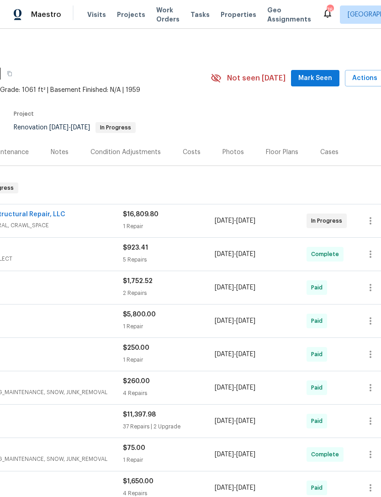
click at [318, 79] on span "Mark Seen" at bounding box center [315, 78] width 34 height 11
click at [373, 222] on icon "button" at bounding box center [370, 220] width 11 height 11
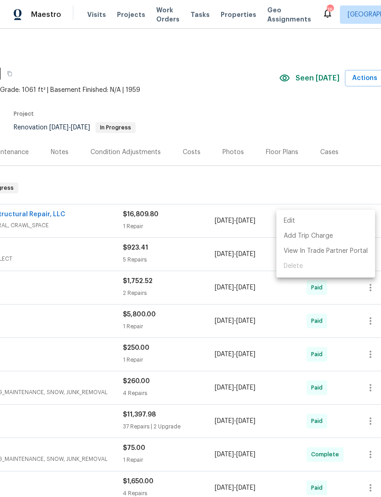
click at [288, 220] on li "Edit" at bounding box center [326, 220] width 99 height 15
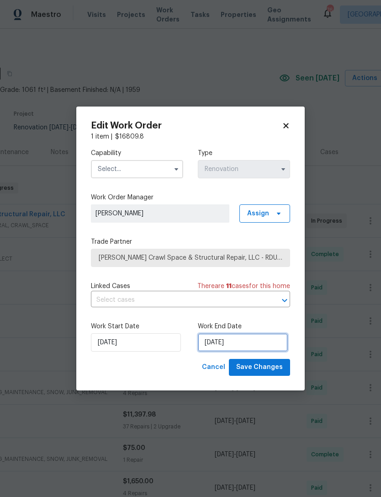
click at [221, 342] on input "[DATE]" at bounding box center [243, 342] width 90 height 18
select select "9"
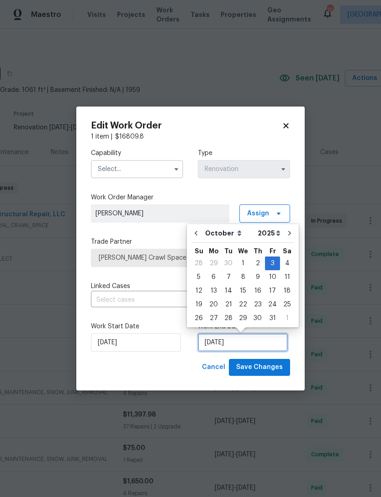
scroll to position [17, 0]
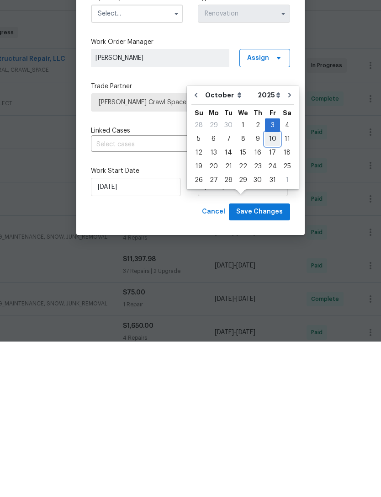
click at [271, 288] on div "10" at bounding box center [272, 294] width 15 height 13
type input "10/10/2025"
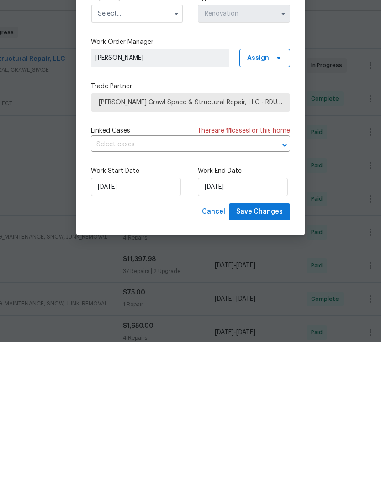
scroll to position [29, 0]
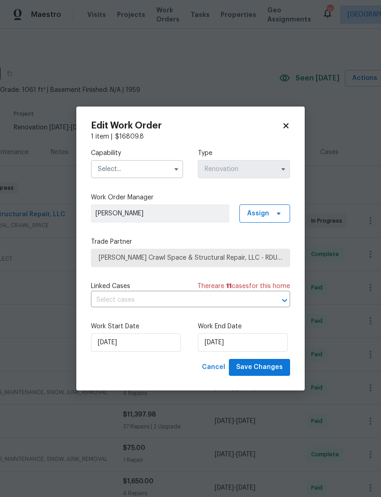
click at [139, 172] on input "text" at bounding box center [137, 169] width 92 height 18
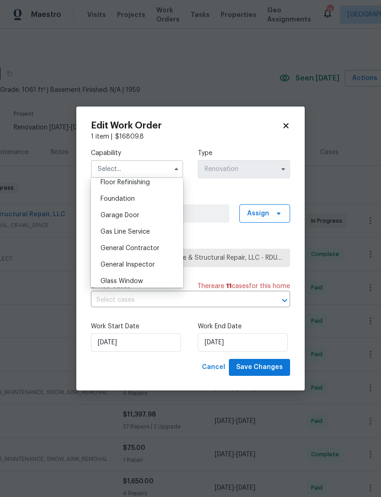
scroll to position [375, 0]
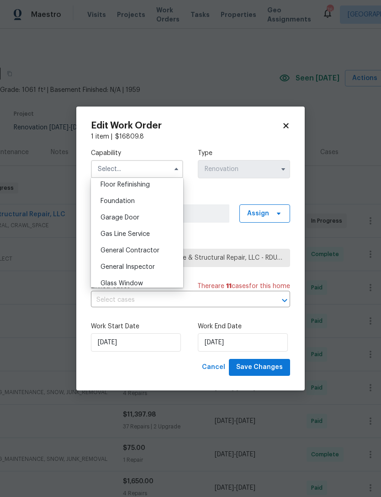
click at [137, 206] on div "Foundation" at bounding box center [137, 201] width 88 height 16
type input "Foundation"
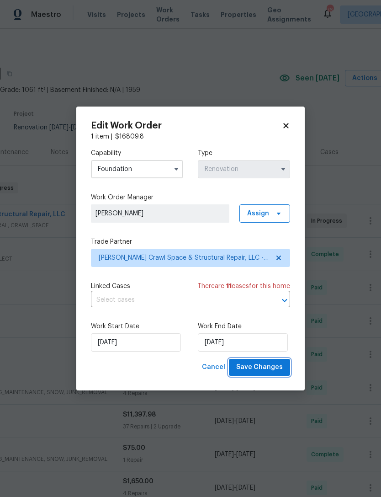
click at [264, 370] on span "Save Changes" at bounding box center [259, 367] width 47 height 11
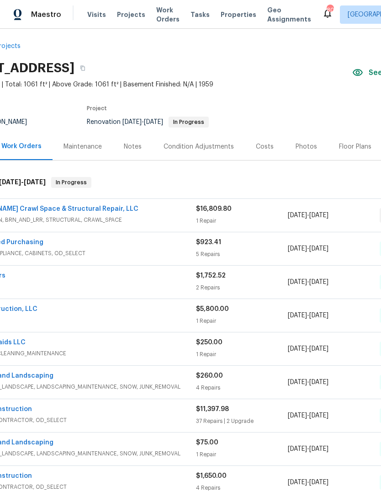
scroll to position [6, 50]
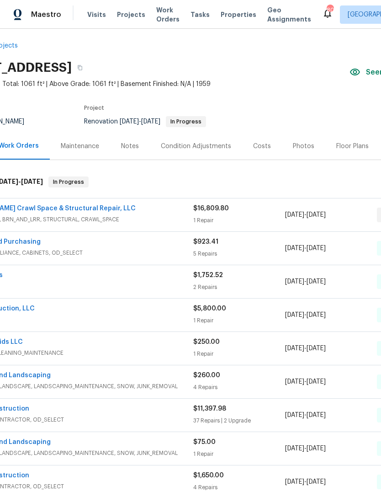
click at [261, 148] on div "Costs" at bounding box center [262, 146] width 18 height 9
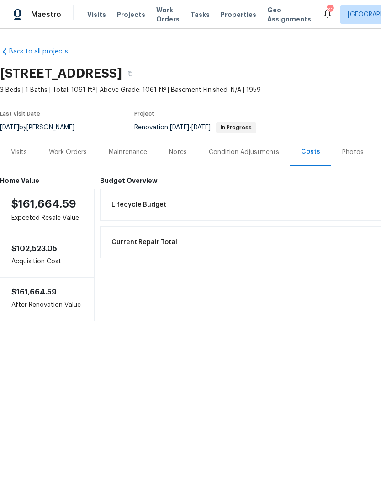
click at [74, 155] on div "Work Orders" at bounding box center [68, 152] width 38 height 9
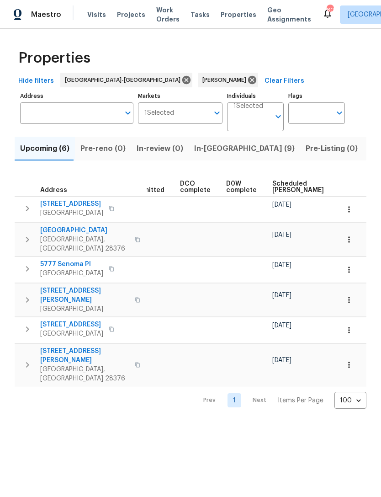
scroll to position [0, 174]
click at [284, 185] on span "Scheduled [PERSON_NAME]" at bounding box center [298, 187] width 52 height 13
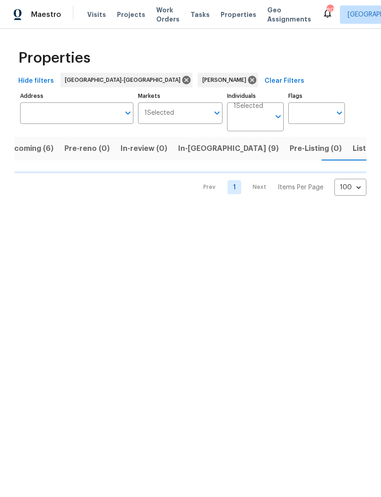
scroll to position [0, 16]
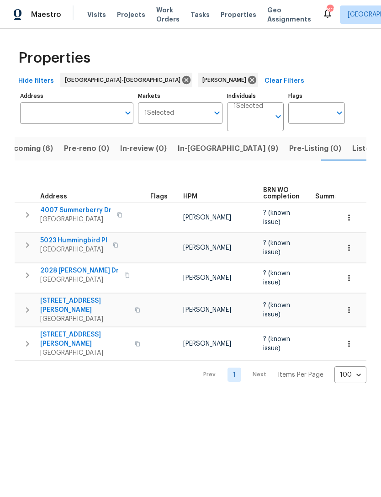
click at [44, 154] on span "Upcoming (6)" at bounding box center [28, 148] width 49 height 13
